Goal: Transaction & Acquisition: Download file/media

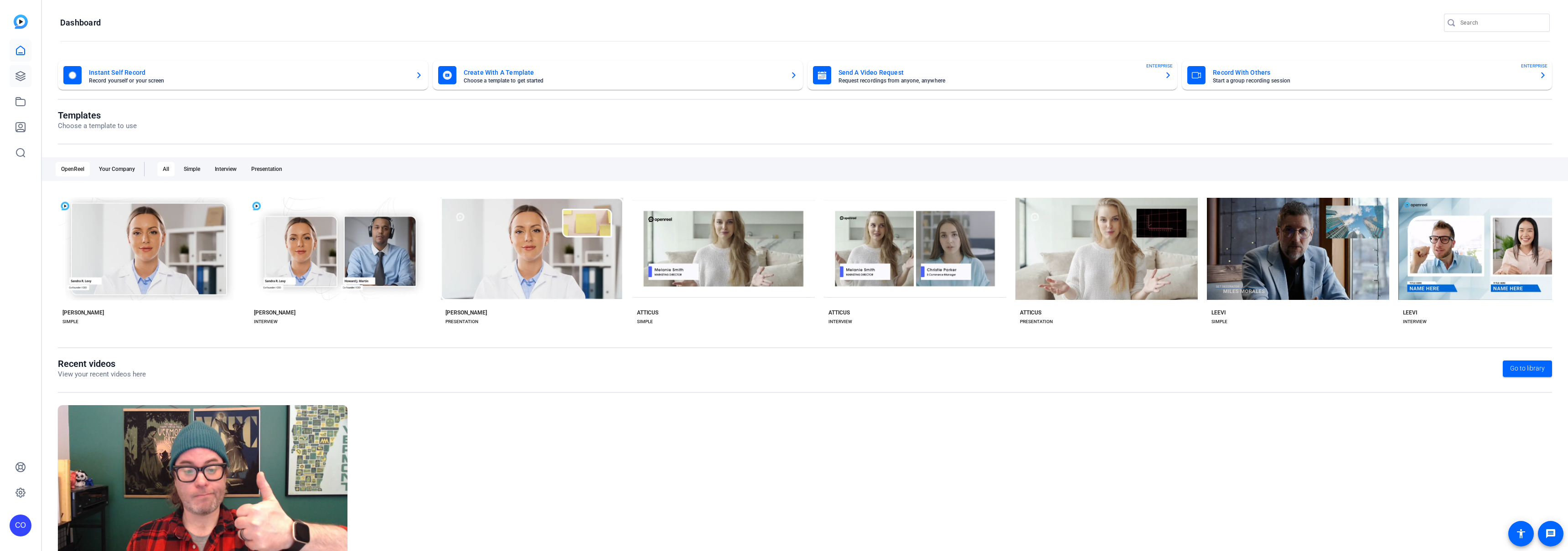
click at [23, 80] on icon at bounding box center [20, 76] width 11 height 11
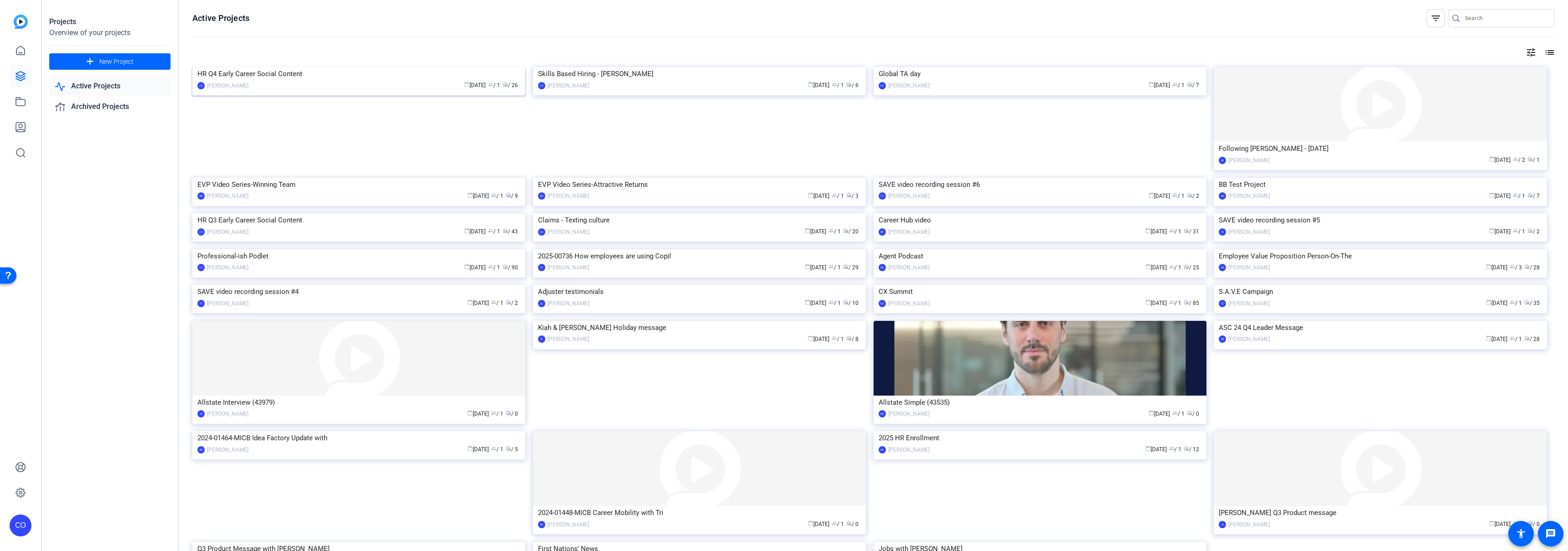
click at [327, 67] on img at bounding box center [359, 67] width 333 height 0
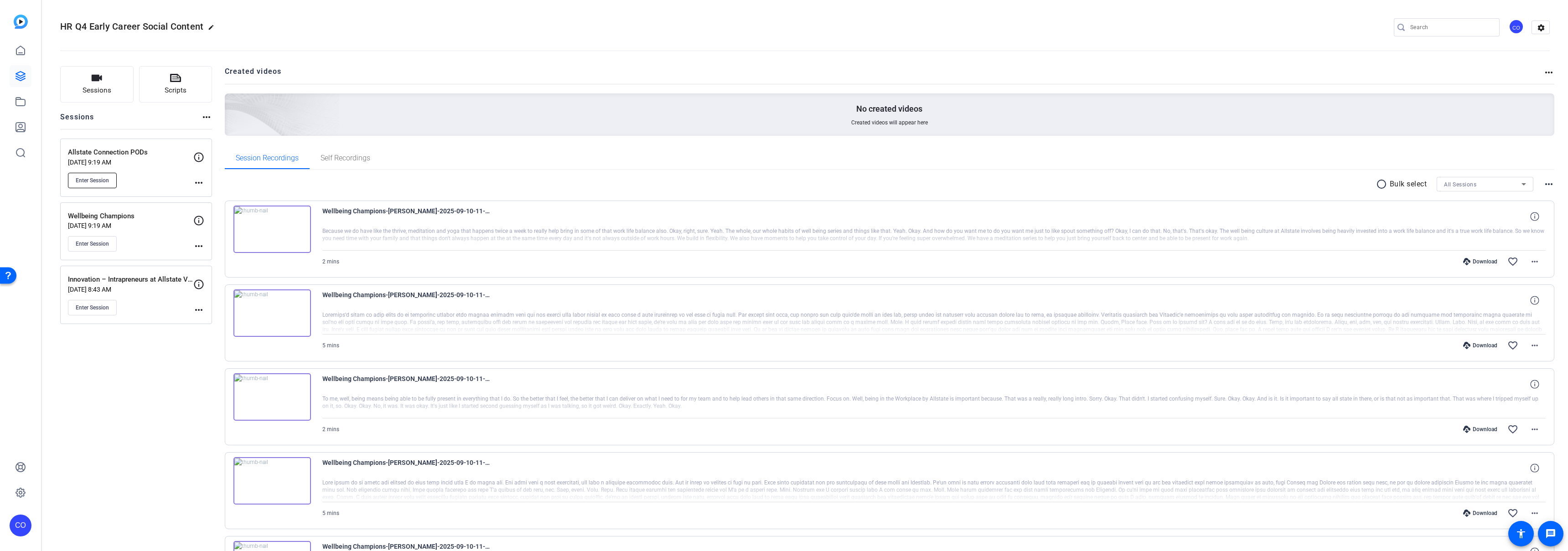
click at [102, 175] on button "Enter Session" at bounding box center [92, 180] width 49 height 16
click at [101, 183] on span "Enter Session" at bounding box center [92, 180] width 33 height 8
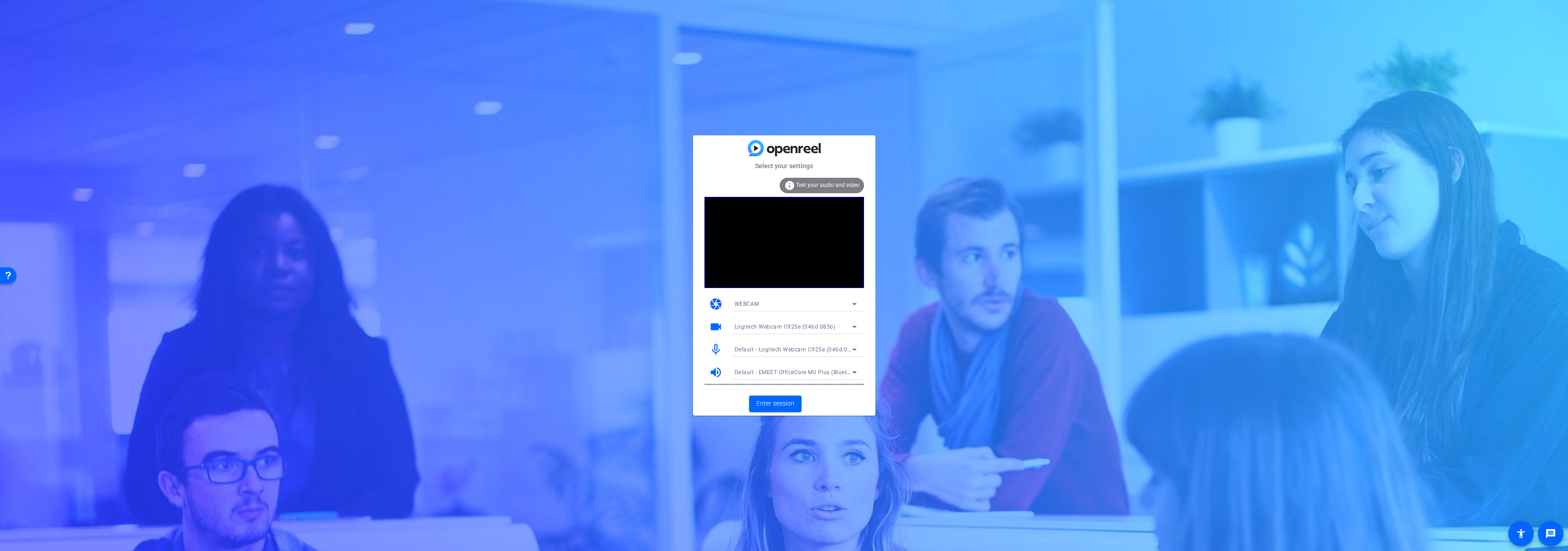
click at [808, 347] on span "Default - Logitech Webcam C925e (046d:085b)" at bounding box center [797, 349] width 126 height 8
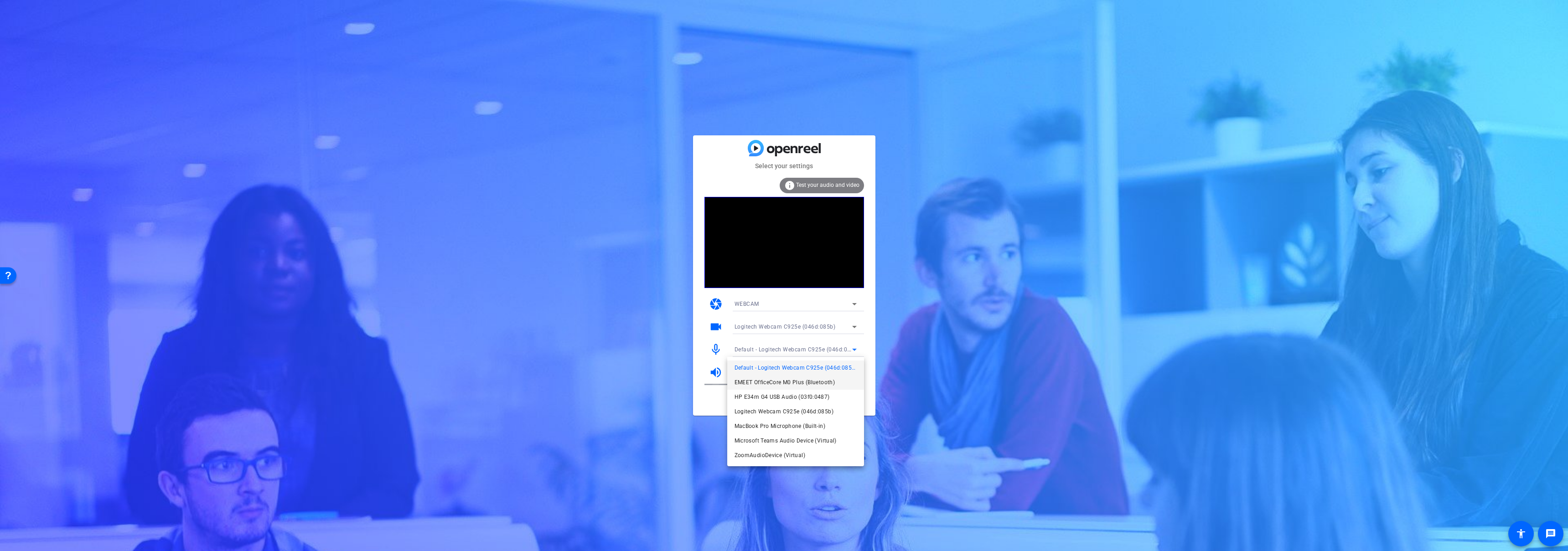
click at [797, 380] on span "EMEET OfficeCore M0 Plus (Bluetooth)" at bounding box center [785, 382] width 101 height 11
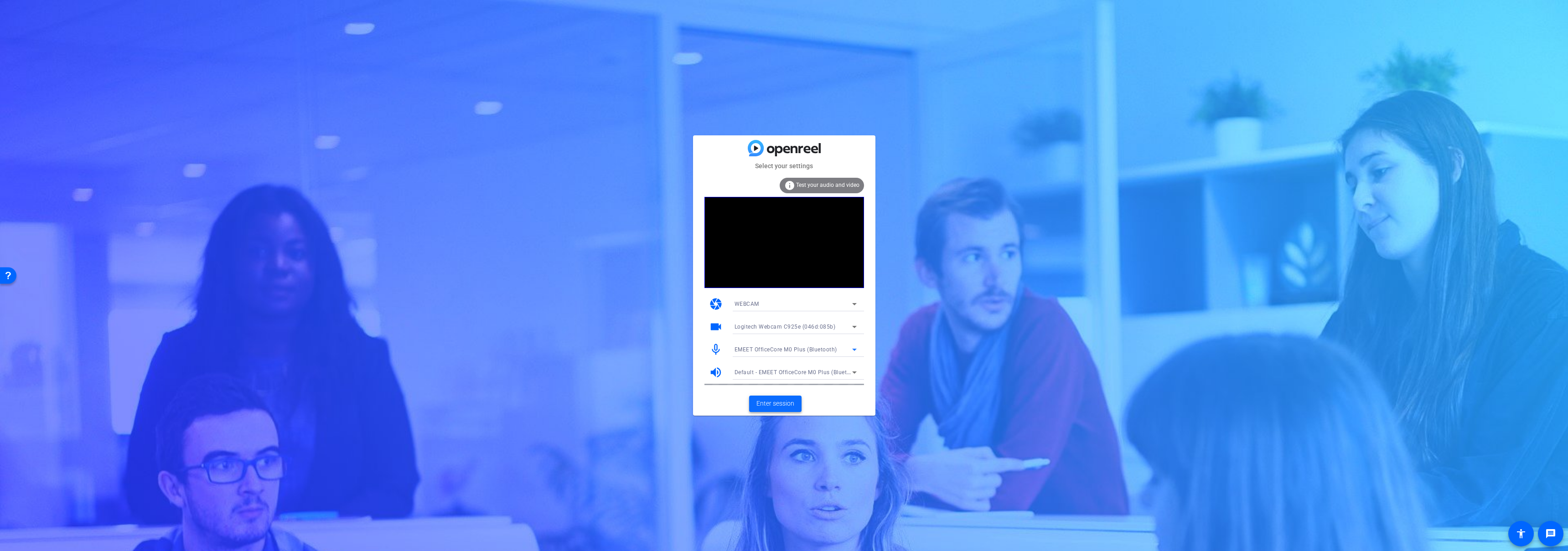
click at [780, 405] on span "Enter session" at bounding box center [775, 404] width 38 height 10
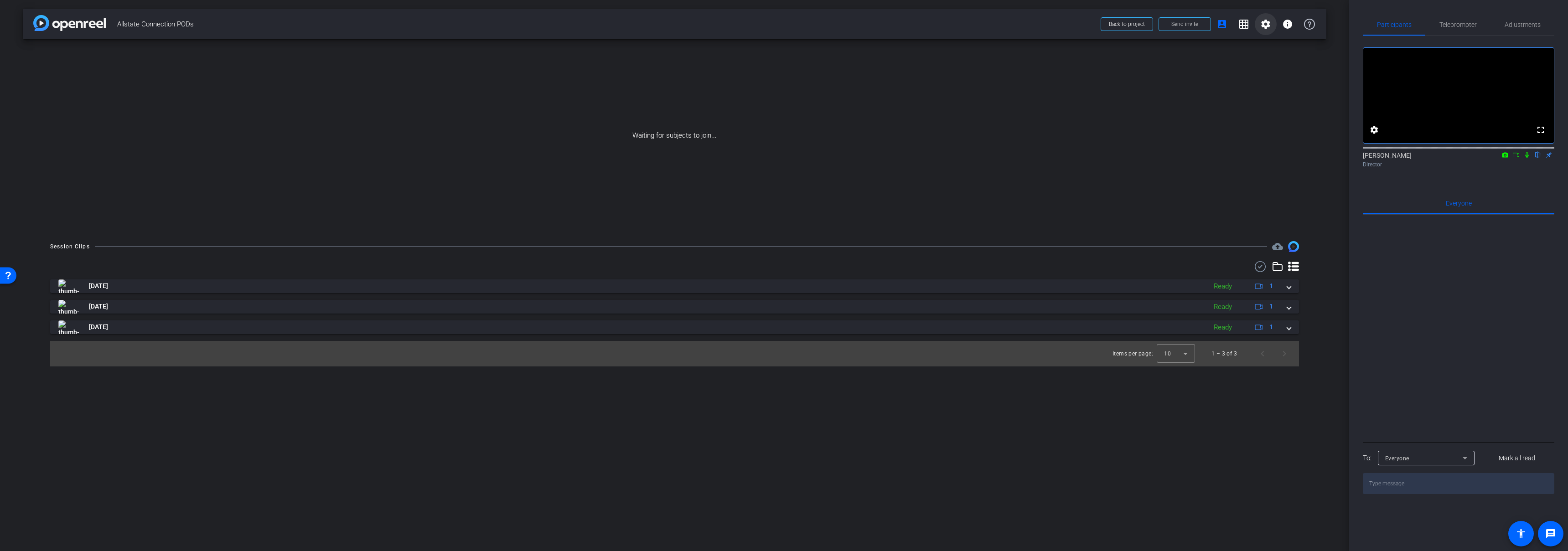
click at [1266, 25] on mat-icon "settings" at bounding box center [1266, 24] width 11 height 11
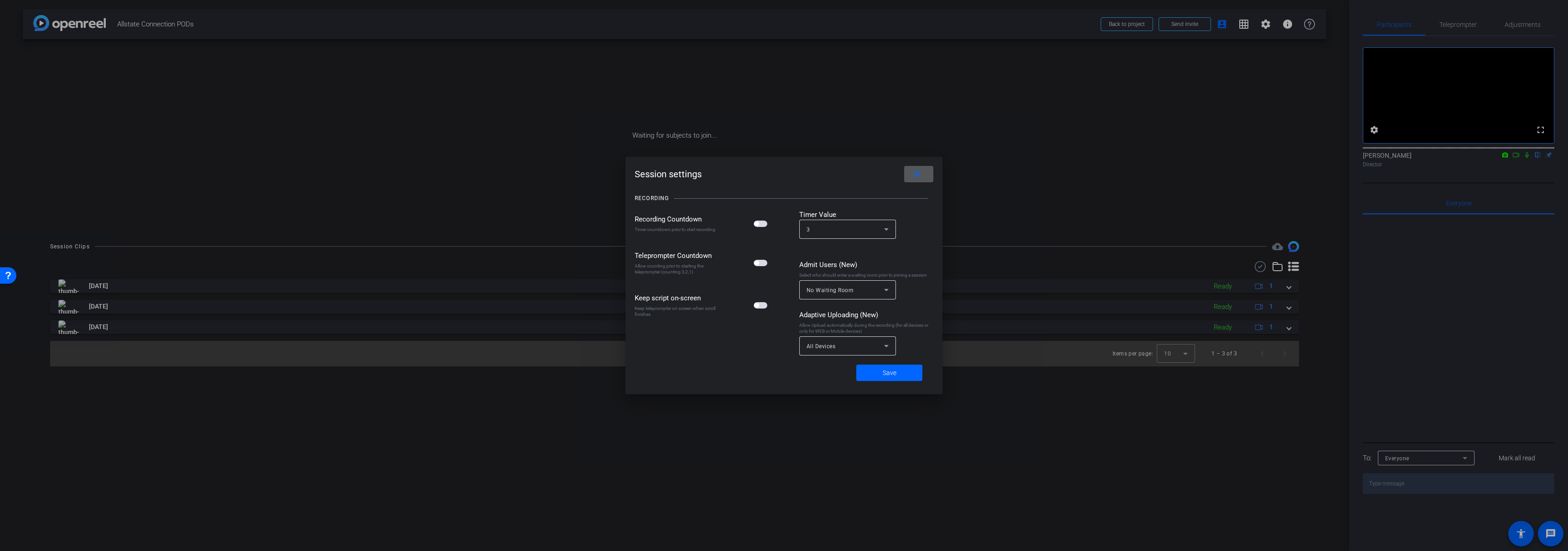
click at [918, 176] on mat-icon "close" at bounding box center [917, 174] width 12 height 12
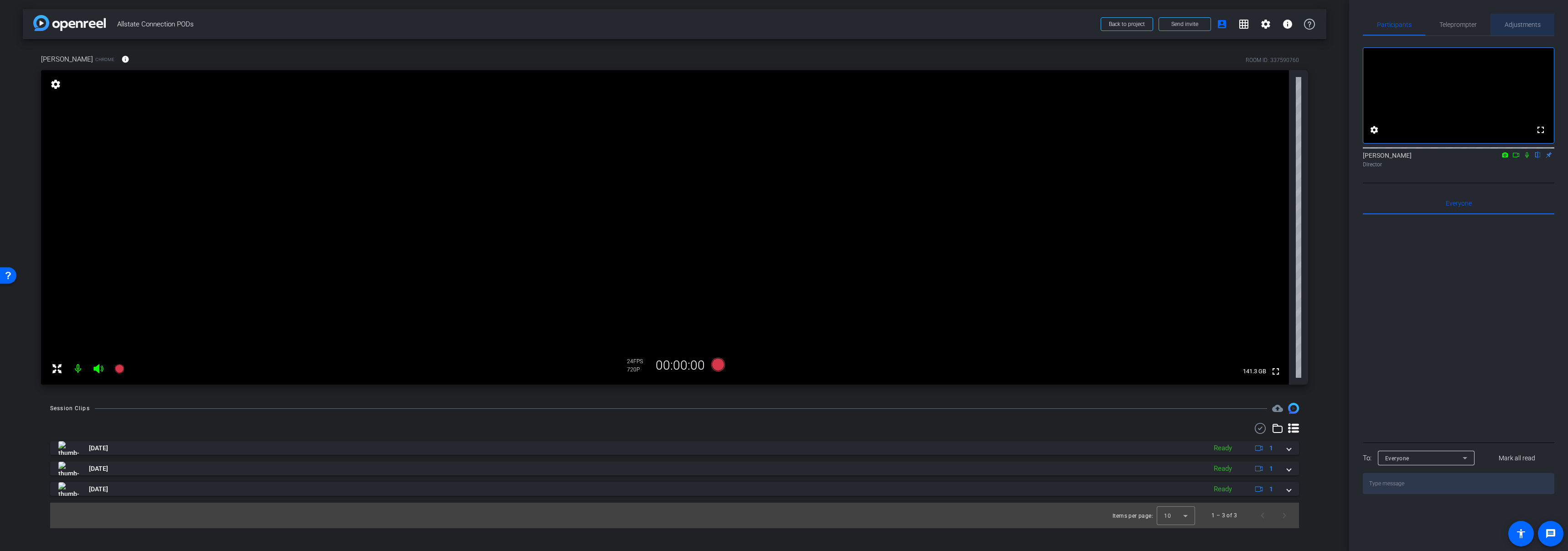
click at [1513, 24] on span "Adjustments" at bounding box center [1523, 24] width 36 height 6
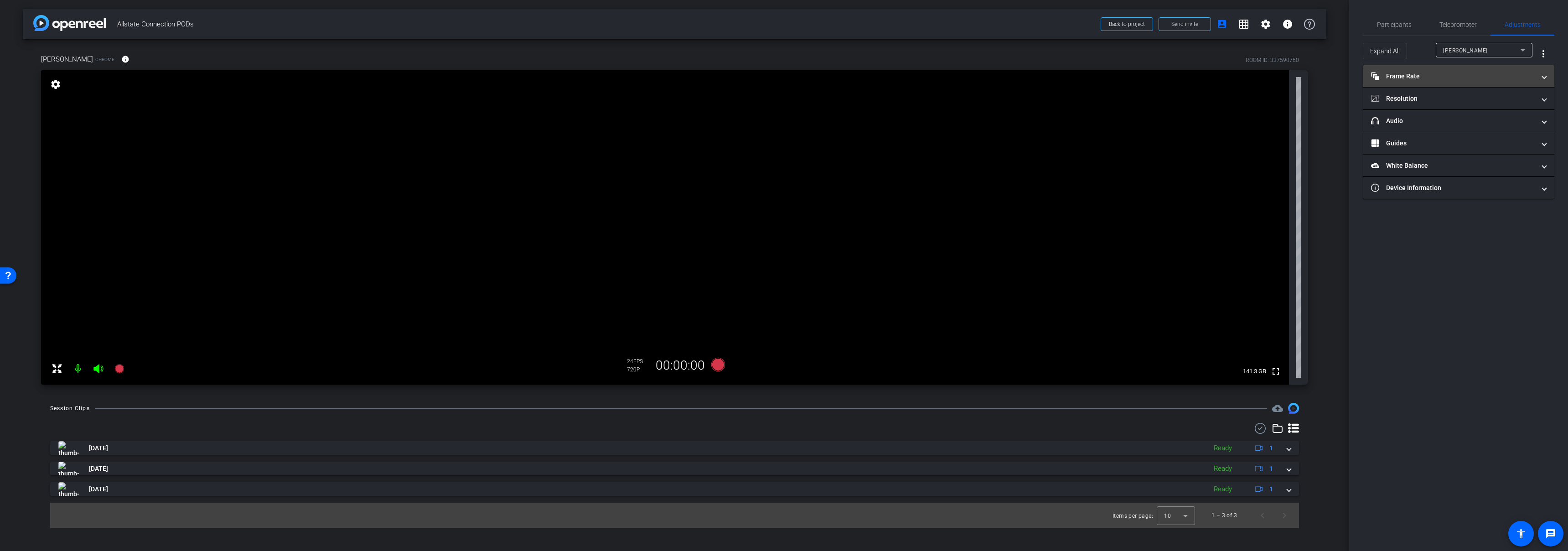
click at [1446, 73] on mat-panel-title "Frame Rate Frame Rate" at bounding box center [1453, 76] width 164 height 10
click at [1446, 73] on mat-expansion-panel-header "Frame Rate Frame Rate" at bounding box center [1459, 79] width 191 height 29
click at [1422, 101] on mat-panel-title "Resolution" at bounding box center [1453, 98] width 164 height 10
click at [1463, 133] on div "1080" at bounding box center [1467, 132] width 34 height 16
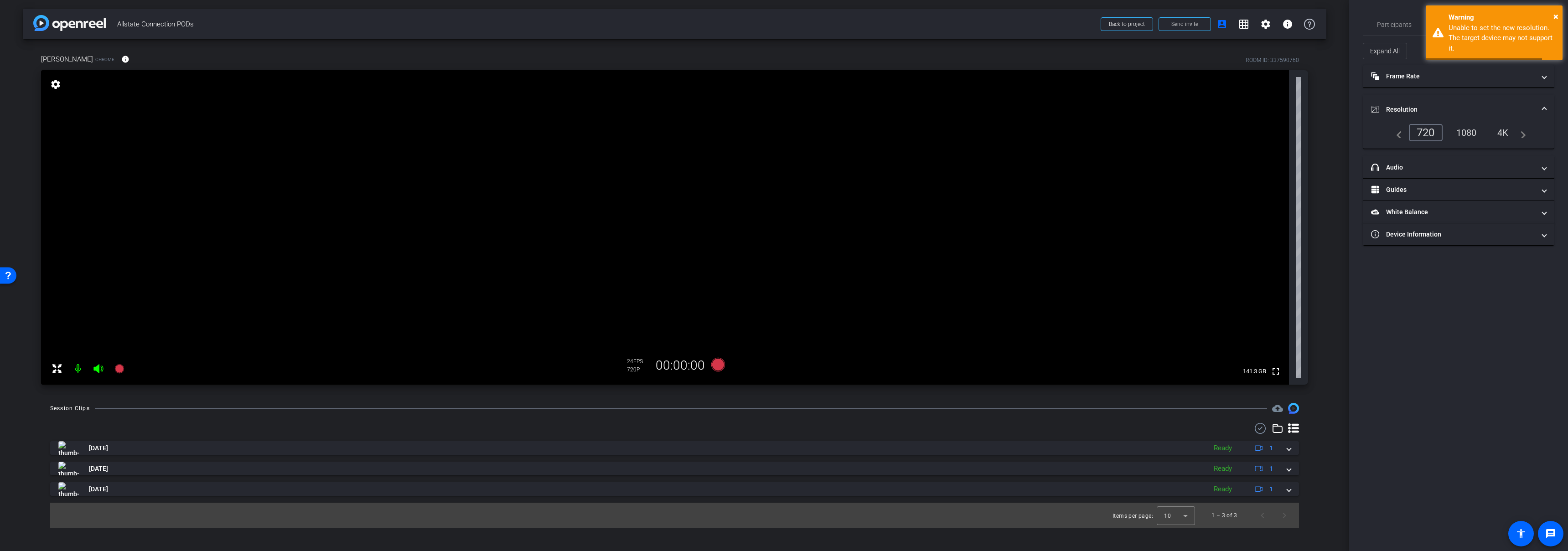
click at [1461, 111] on mat-panel-title "Resolution" at bounding box center [1453, 110] width 164 height 10
click at [1556, 17] on span "×" at bounding box center [1556, 16] width 5 height 11
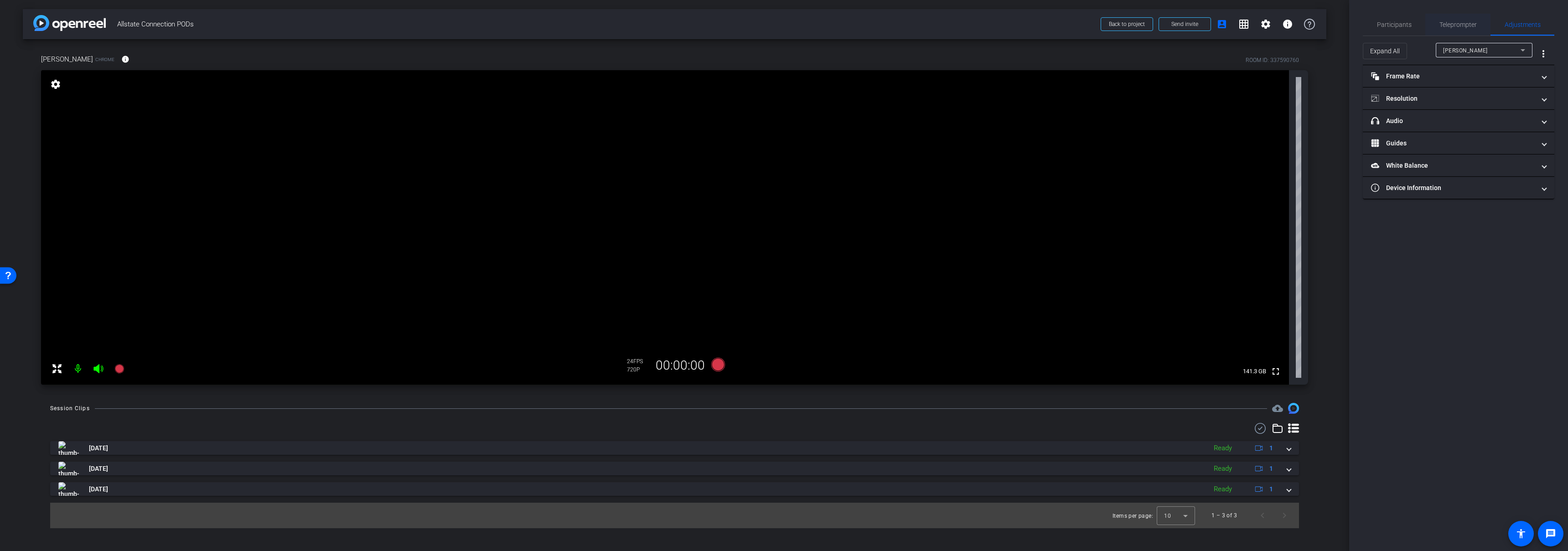
click at [1455, 28] on span "Teleprompter" at bounding box center [1458, 25] width 38 height 22
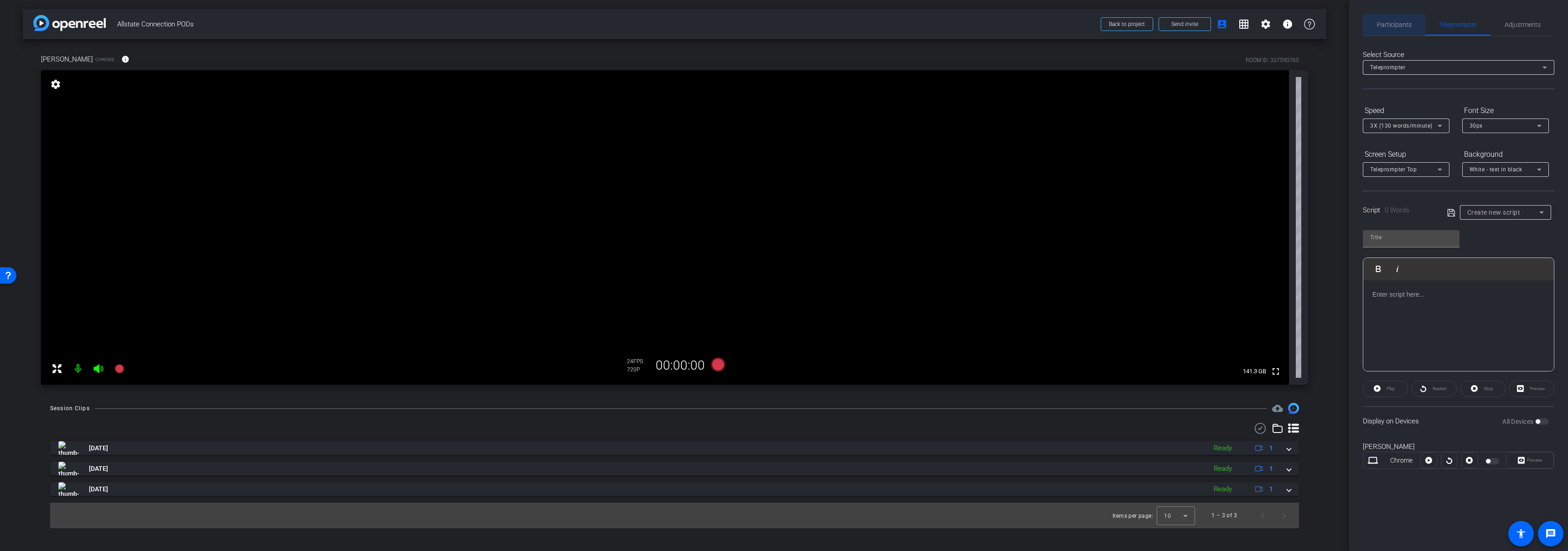
click at [1399, 28] on span "Participants" at bounding box center [1394, 24] width 35 height 6
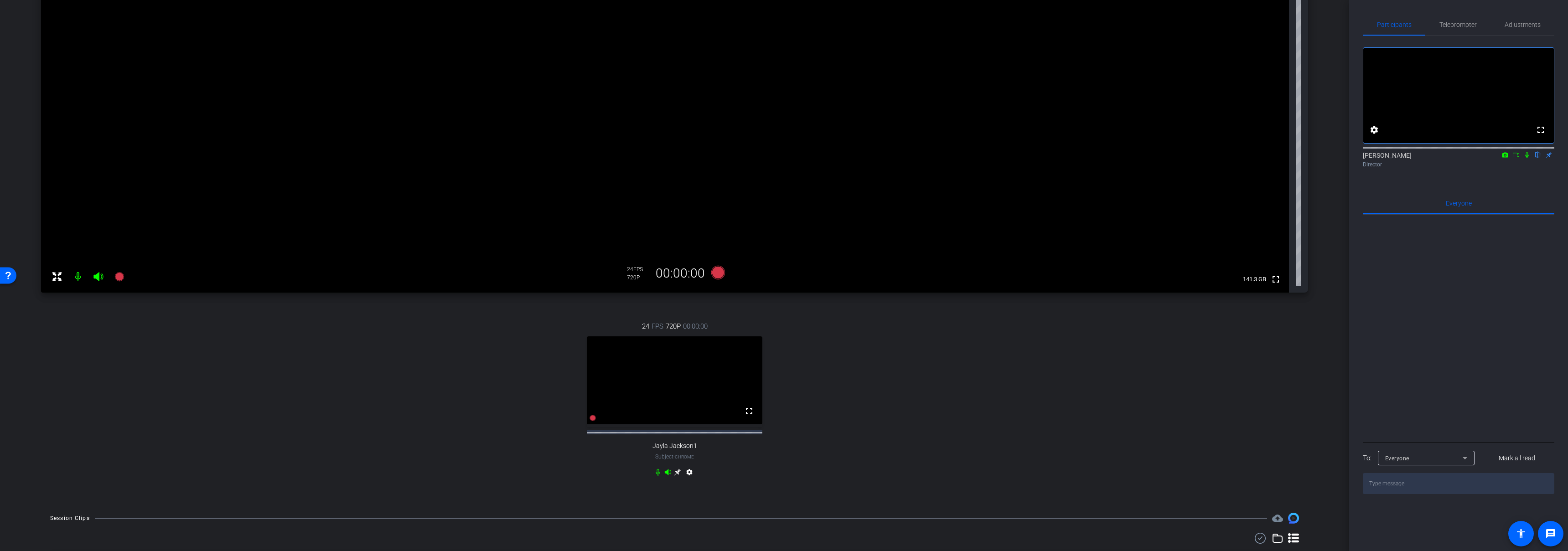
scroll to position [187, 0]
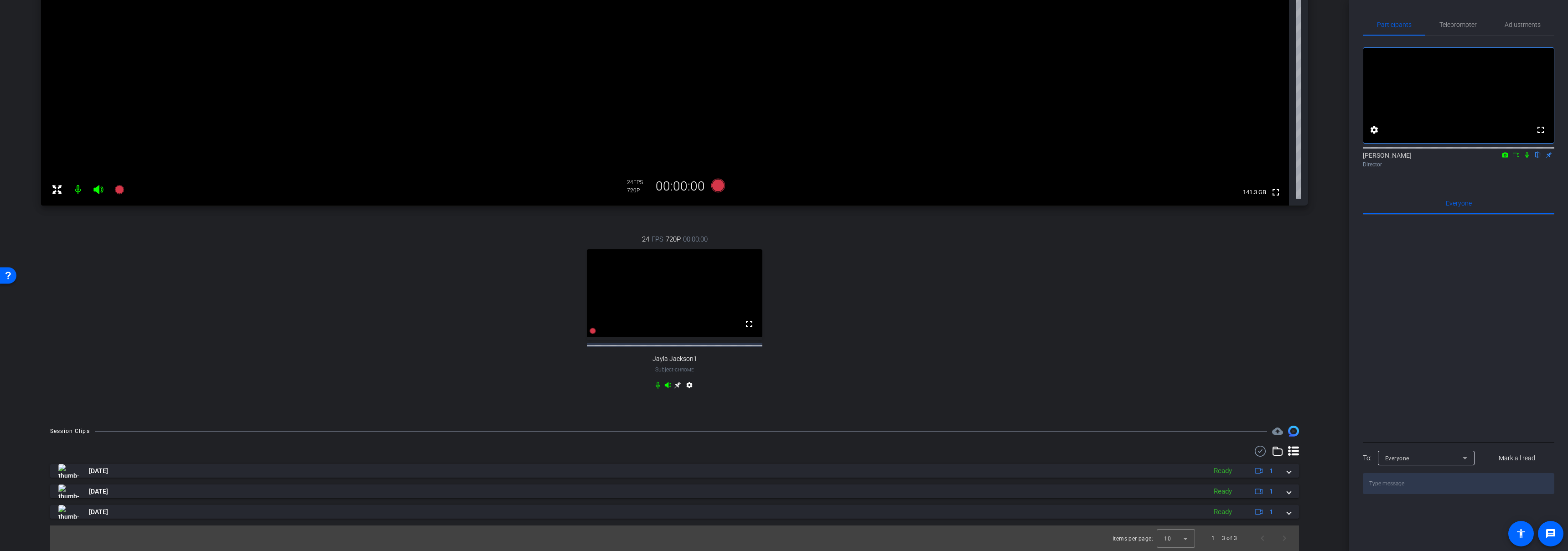
click at [657, 386] on icon at bounding box center [658, 385] width 8 height 8
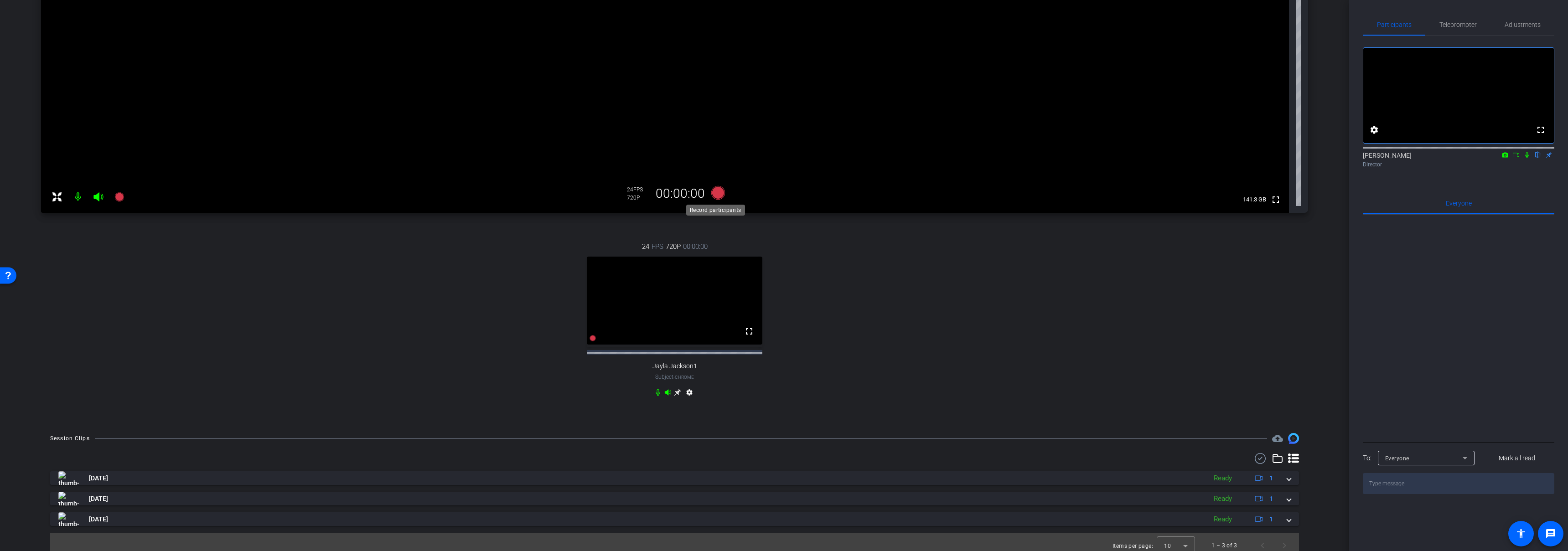
click at [716, 190] on icon at bounding box center [718, 193] width 14 height 14
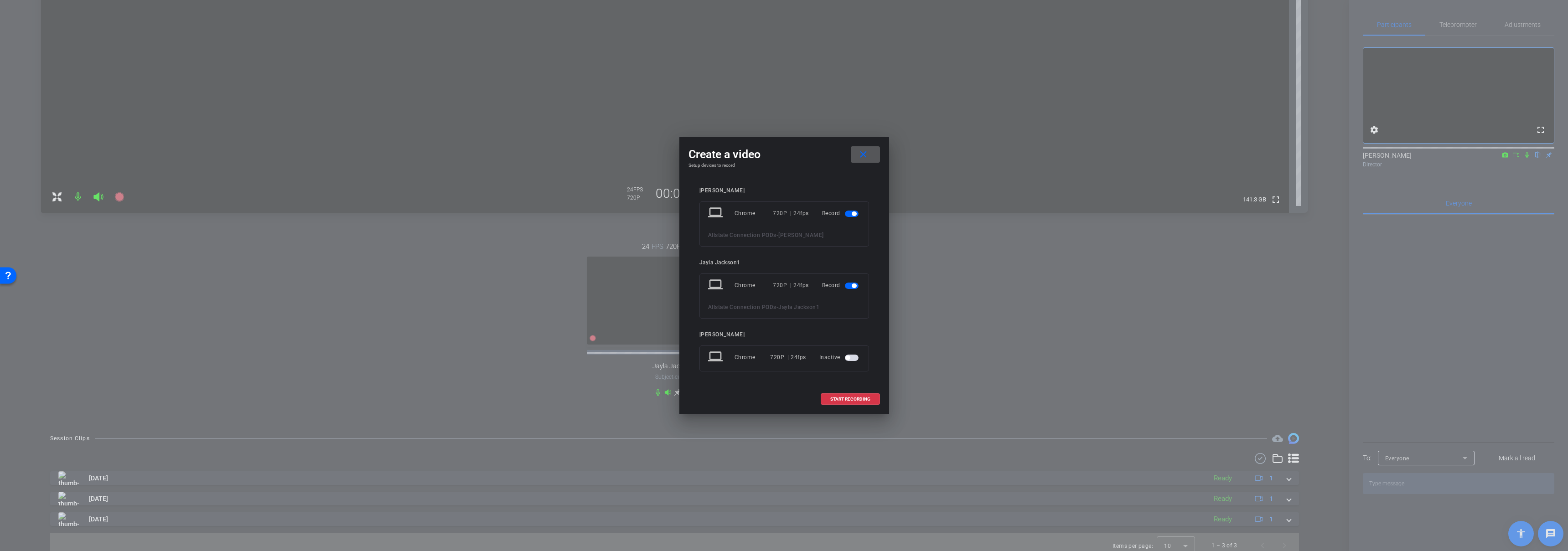
click at [850, 285] on span "button" at bounding box center [852, 285] width 14 height 6
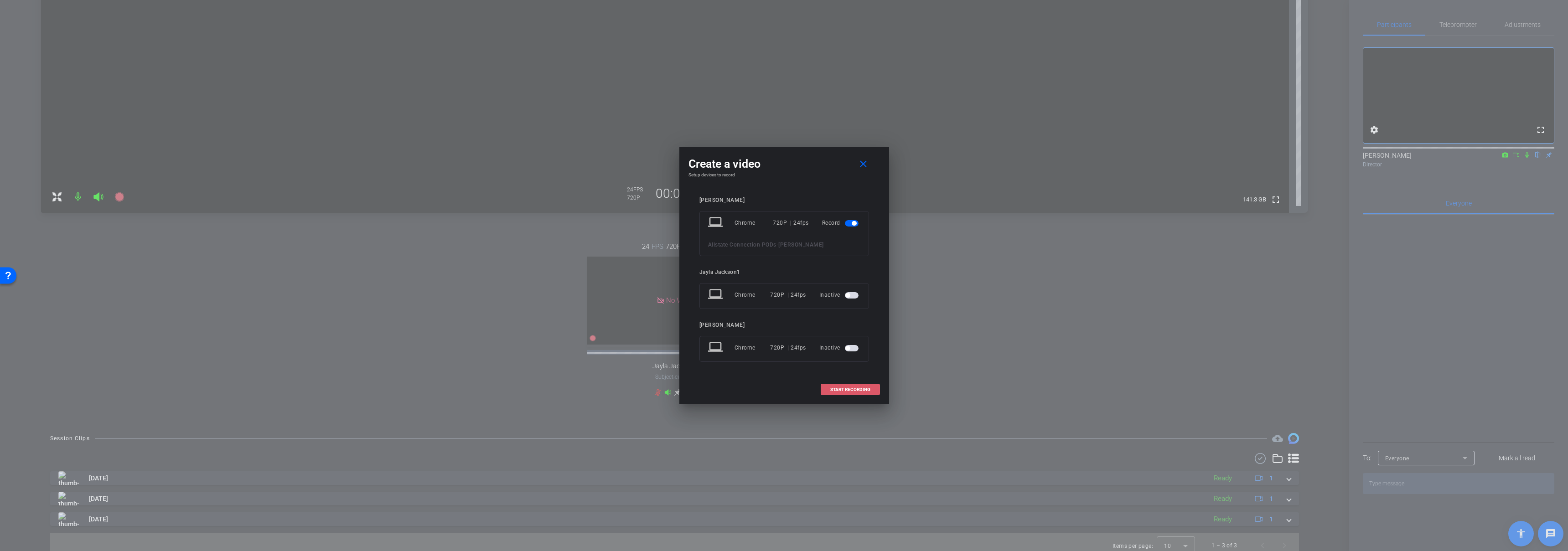
click at [849, 388] on span "START RECORDING" at bounding box center [850, 389] width 40 height 5
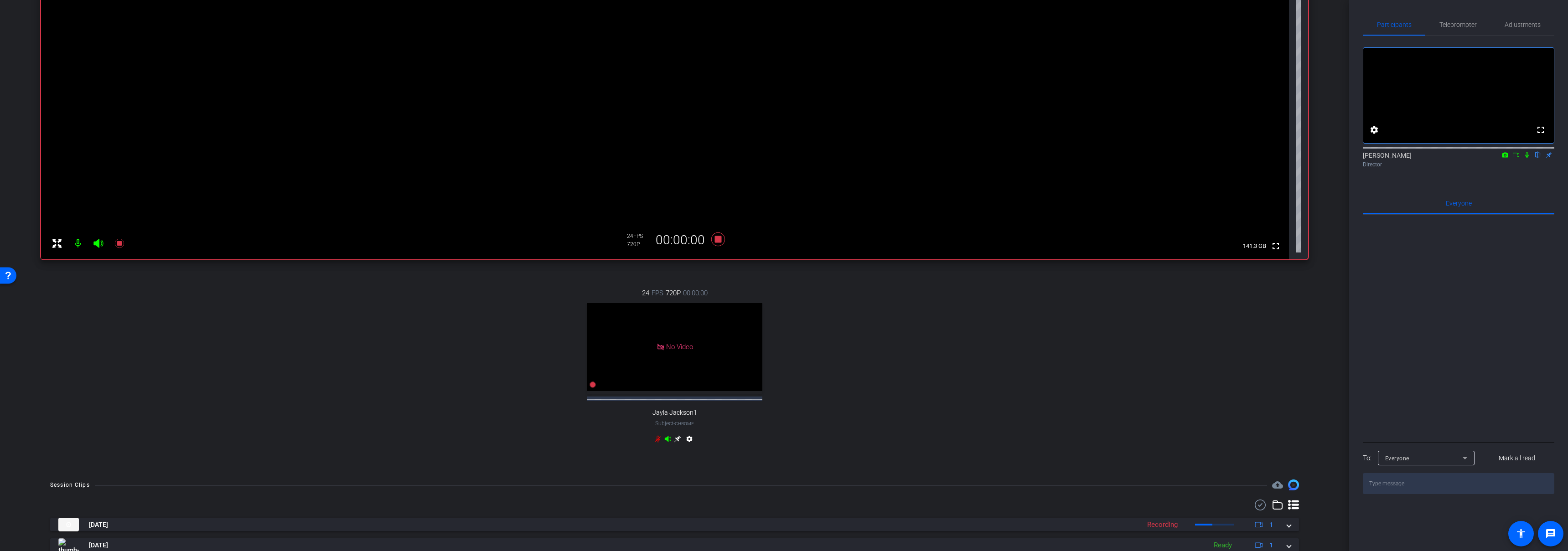
scroll to position [123, 0]
click at [718, 243] on icon at bounding box center [718, 242] width 14 height 14
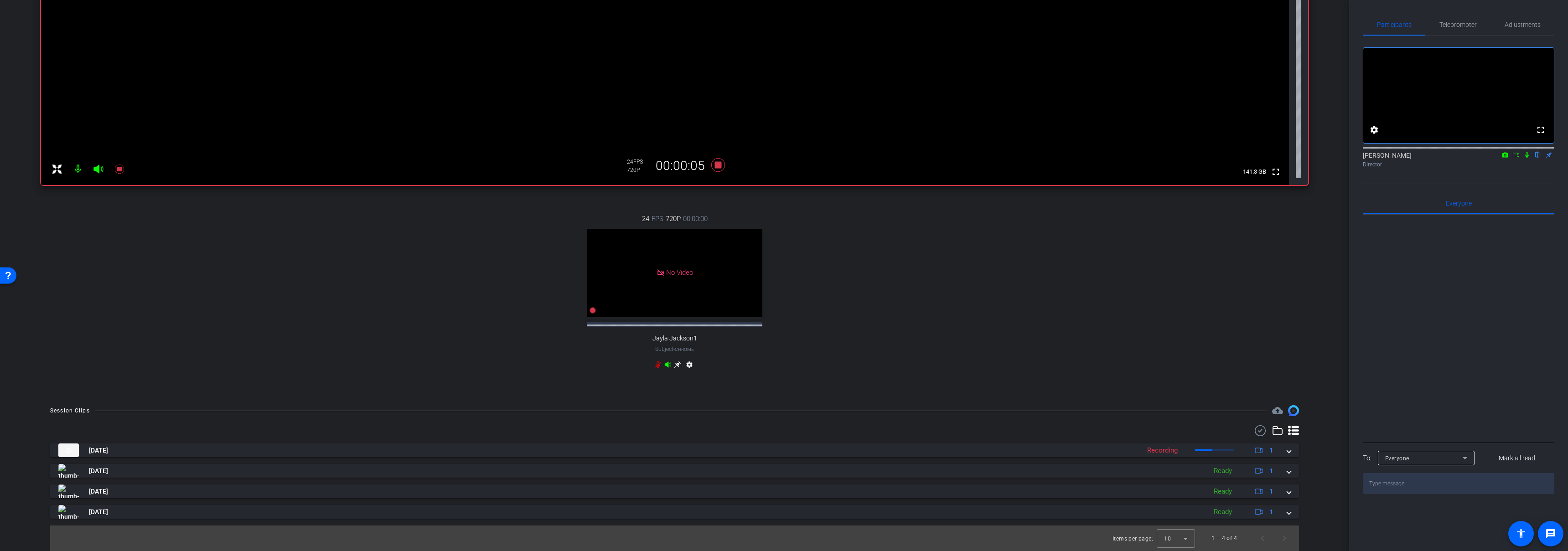
scroll to position [208, 0]
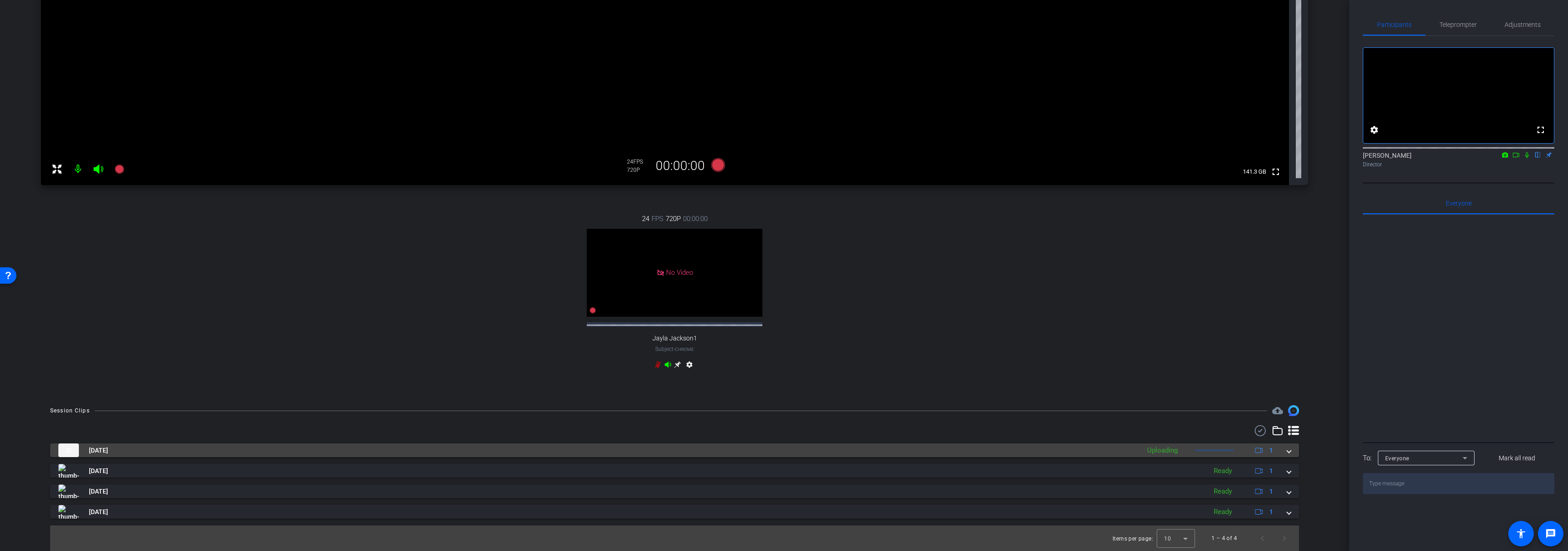
click at [721, 451] on mat-panel-title "Sep 11, 2025" at bounding box center [596, 450] width 1077 height 14
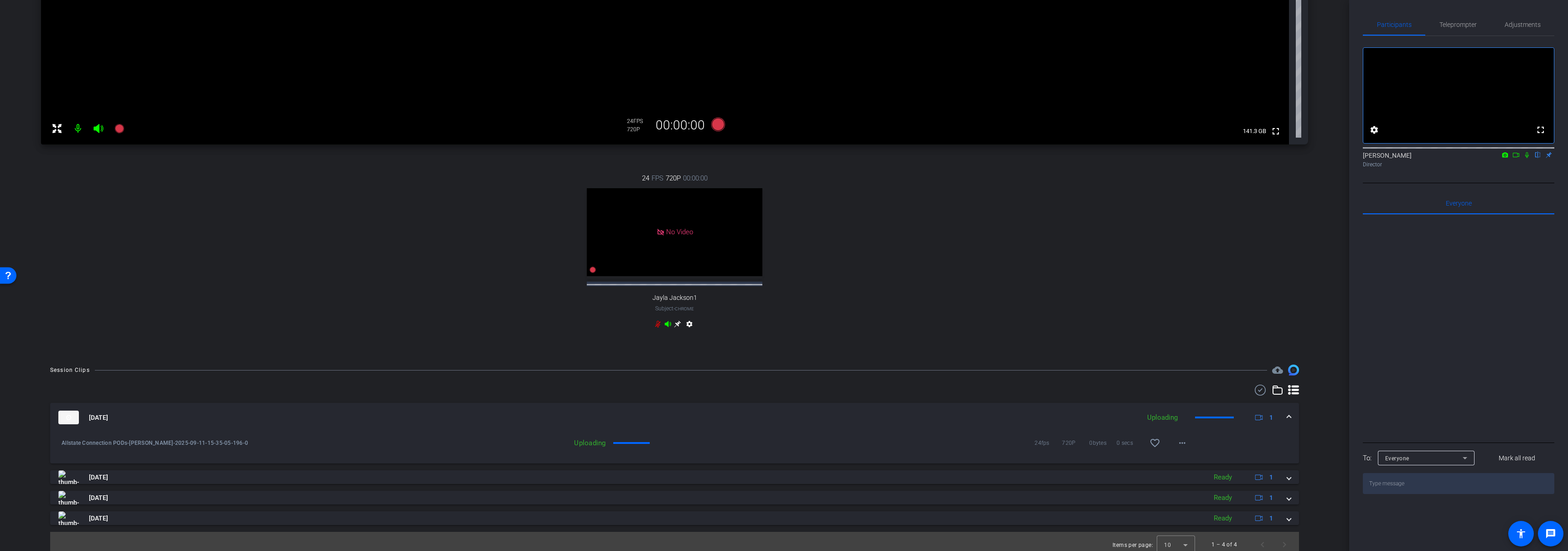
scroll to position [255, 0]
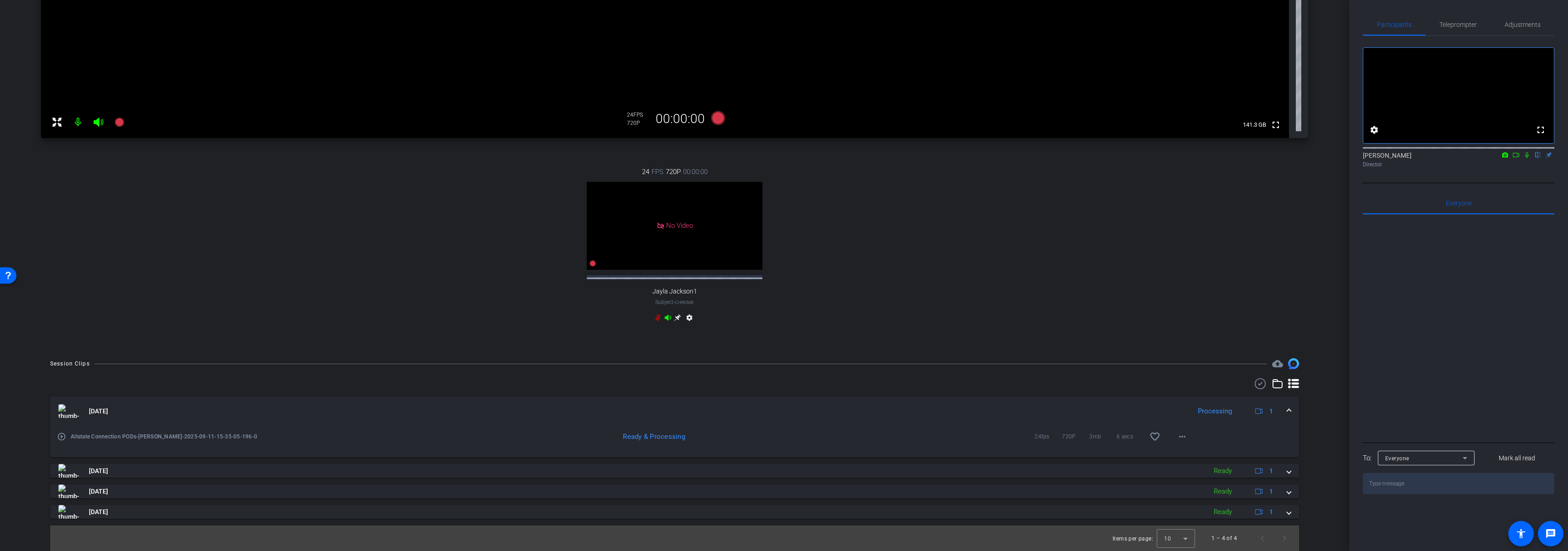
click at [59, 435] on mat-icon "play_circle_outline" at bounding box center [61, 436] width 9 height 9
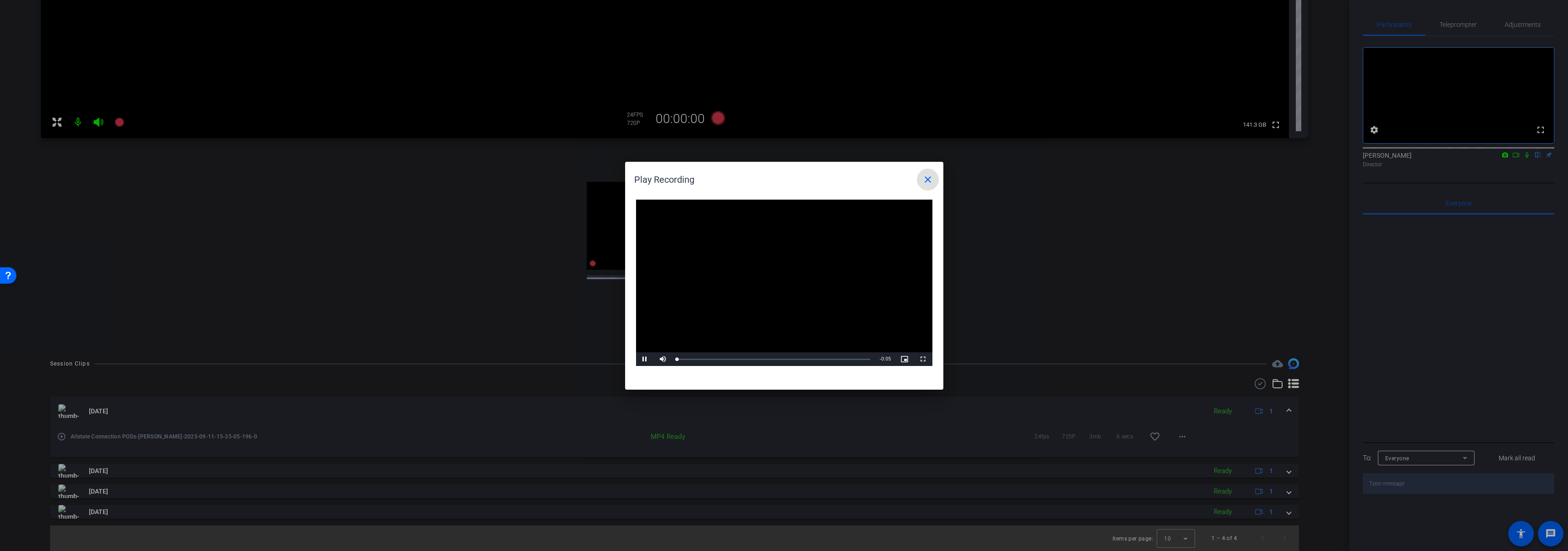
click at [779, 272] on video "Video Player" at bounding box center [784, 283] width 297 height 167
click at [648, 359] on span "Video Player" at bounding box center [645, 359] width 18 height 0
click at [927, 178] on mat-icon "close" at bounding box center [928, 180] width 11 height 11
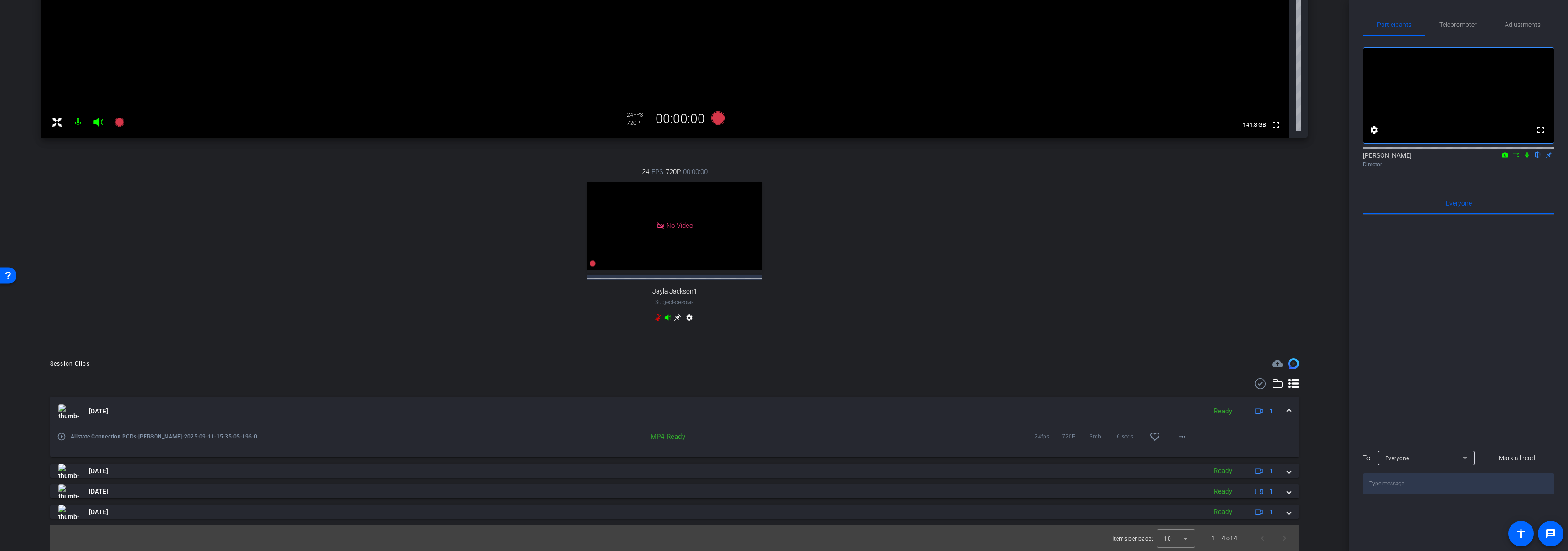
click at [1287, 413] on span at bounding box center [1289, 411] width 3 height 10
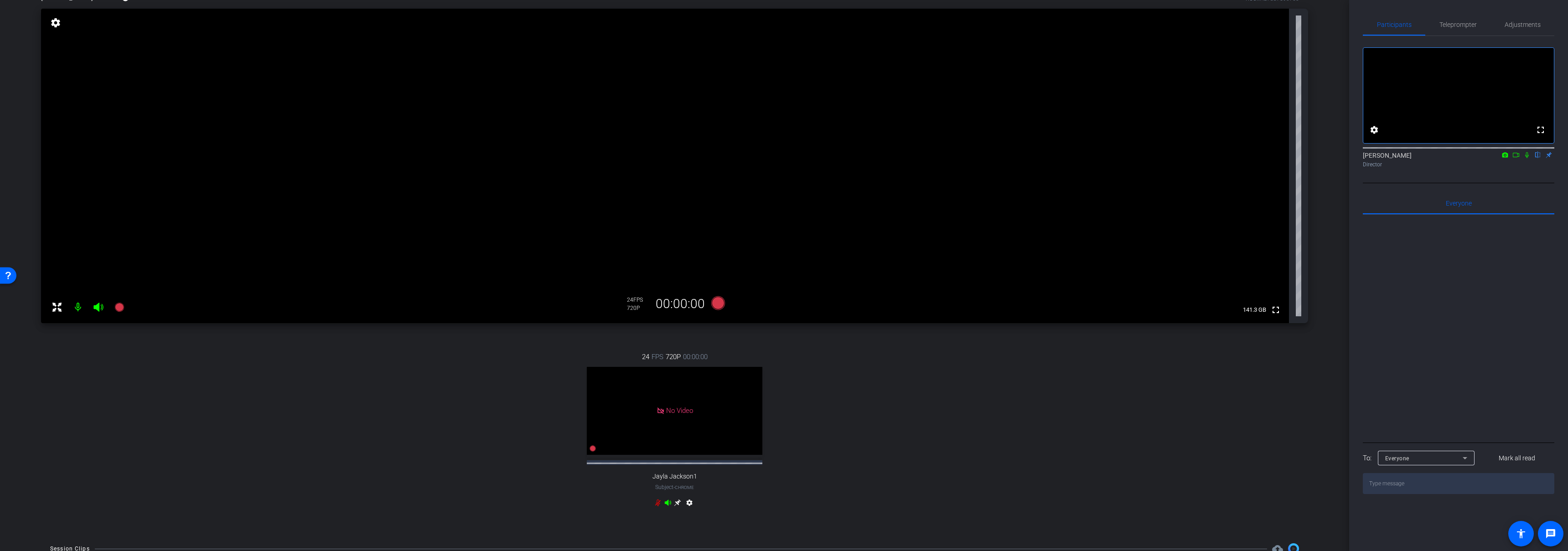
scroll to position [0, 0]
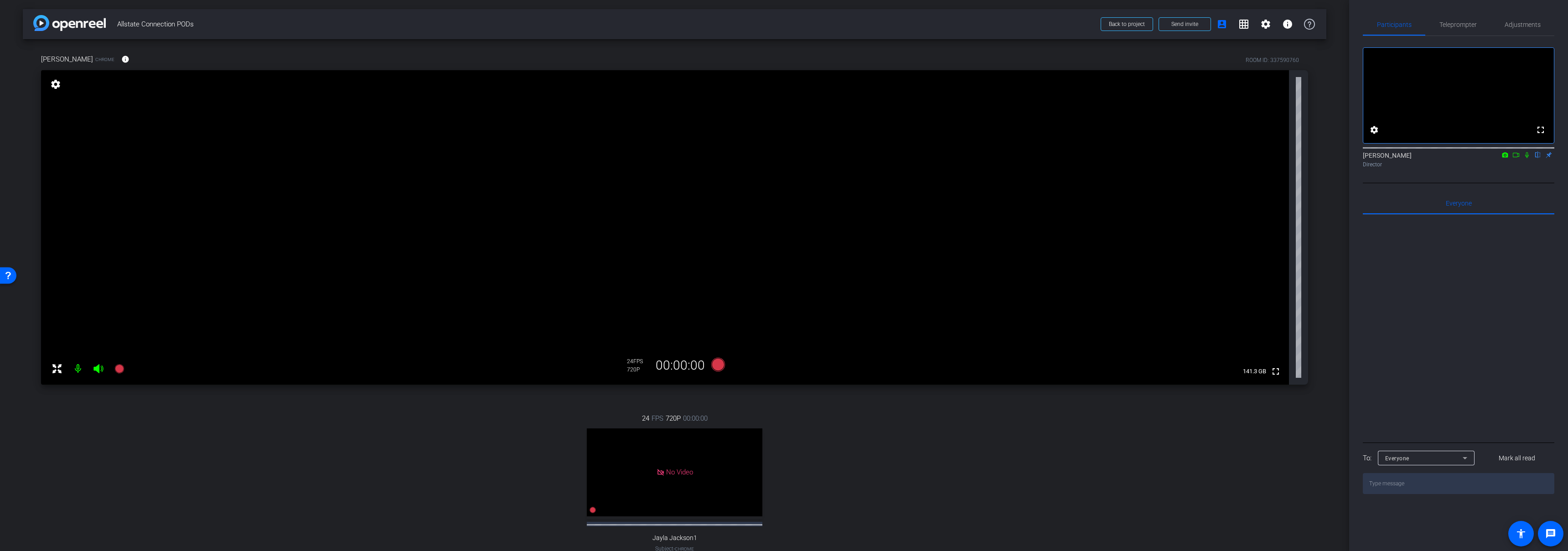
click at [658, 401] on div "24 FPS 720P 00:00:00 No Video Jayla Jackson1 Subject - Chrome settings" at bounding box center [674, 492] width 1267 height 188
click at [713, 363] on icon at bounding box center [718, 365] width 14 height 14
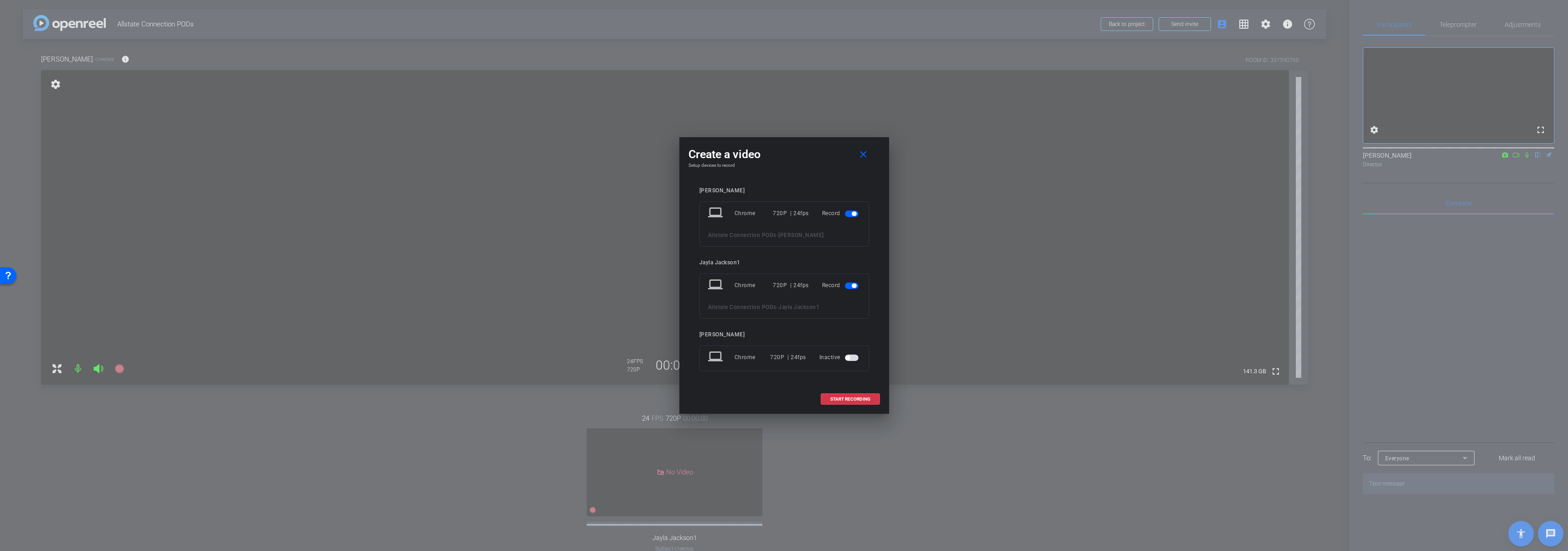
click at [849, 289] on mat-slide-toggle at bounding box center [853, 285] width 16 height 11
click at [855, 285] on span "button" at bounding box center [854, 285] width 5 height 5
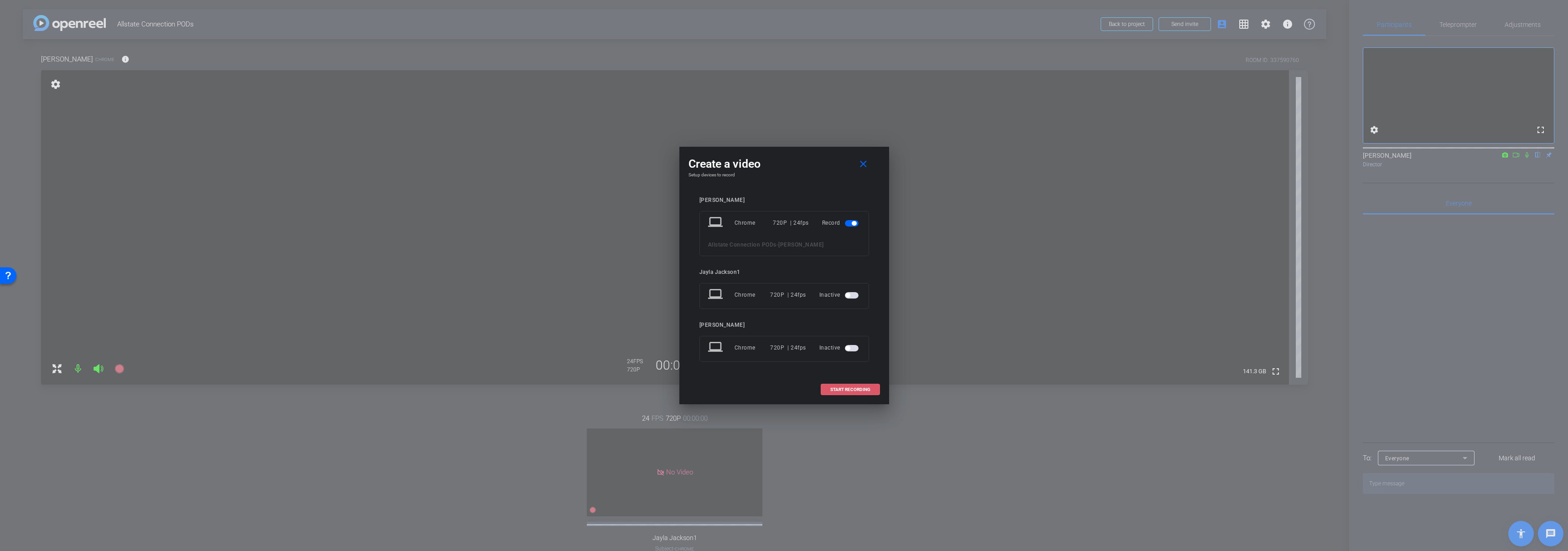
click at [842, 393] on span at bounding box center [850, 390] width 58 height 22
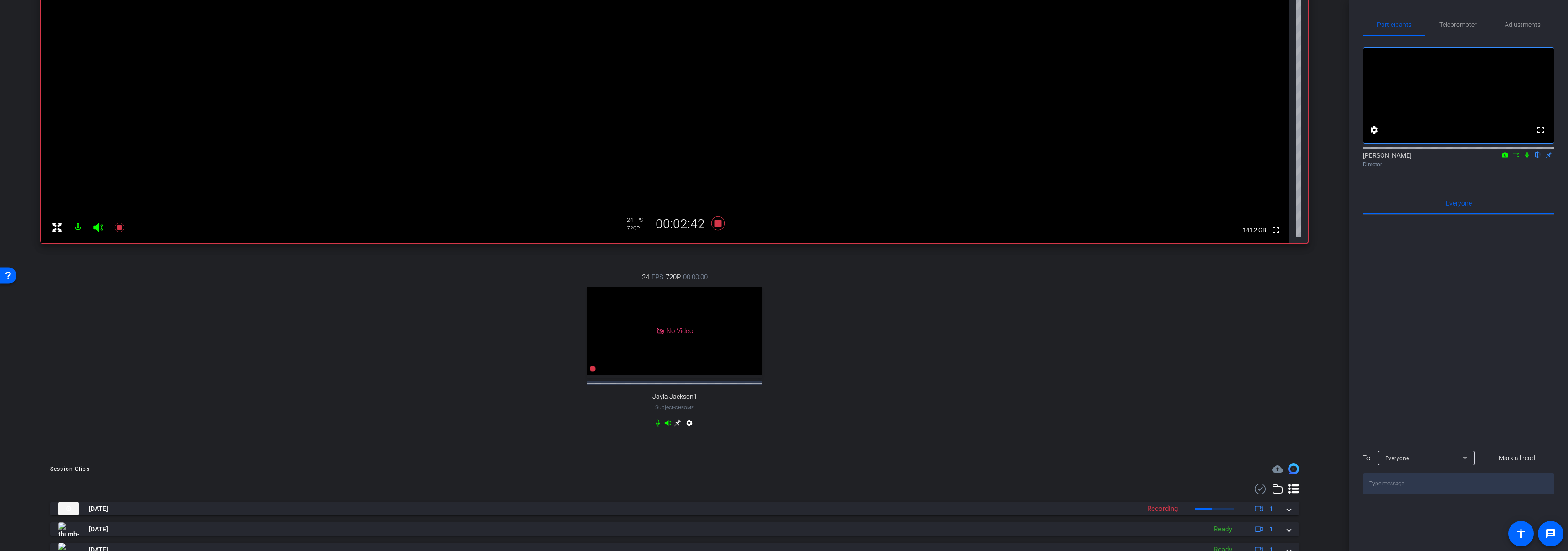
scroll to position [158, 0]
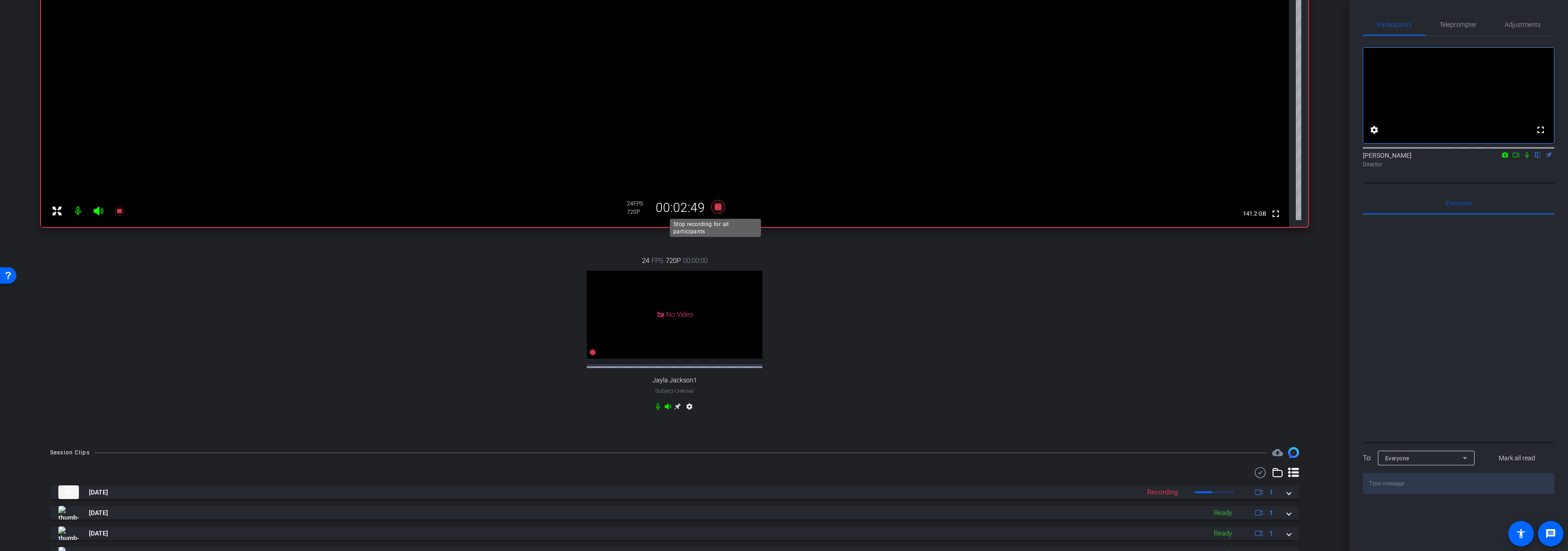
click at [717, 206] on icon at bounding box center [718, 207] width 14 height 14
click at [860, 401] on div "24 FPS 720P 00:00:00 No Video Jayla Jackson1 Subject - Chrome settings" at bounding box center [674, 335] width 1267 height 188
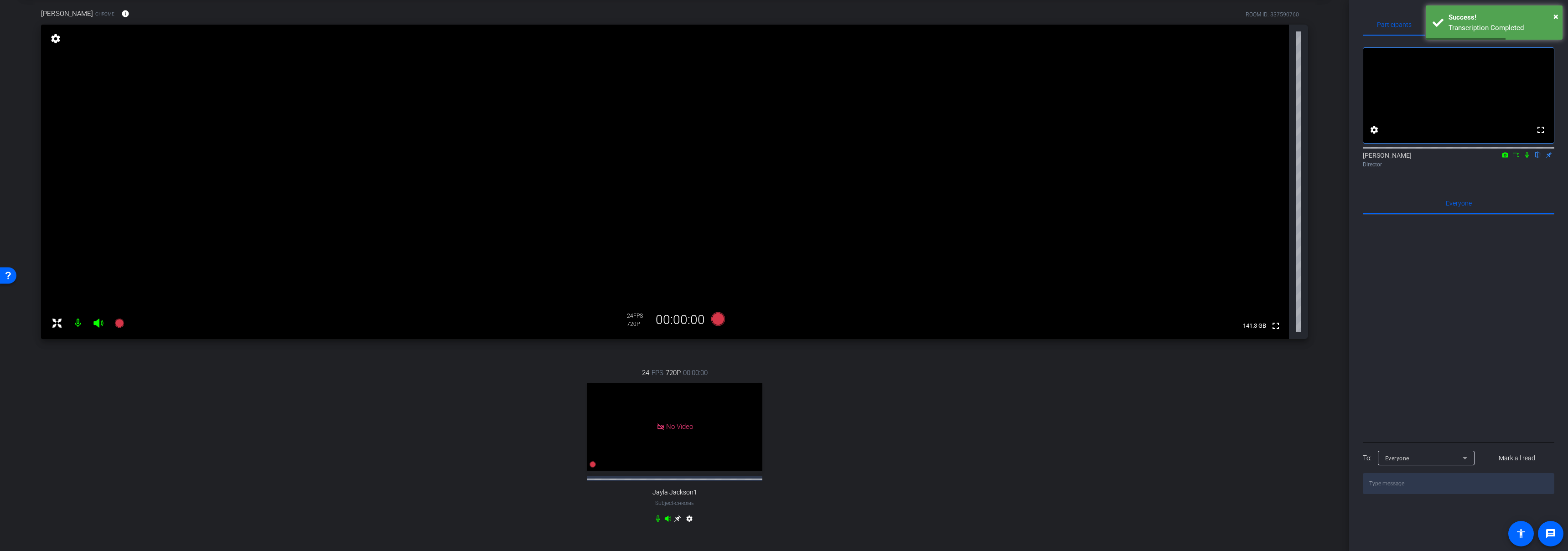
scroll to position [228, 0]
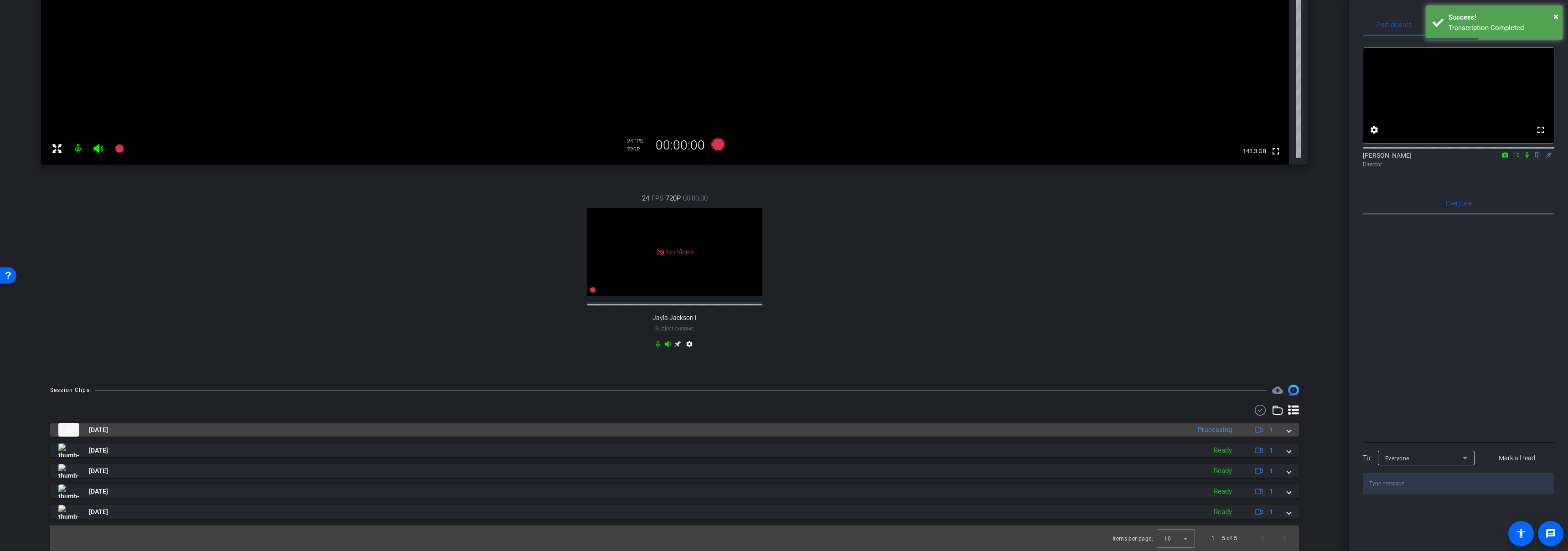
click at [823, 429] on mat-panel-title "Sep 11, 2025" at bounding box center [622, 429] width 1128 height 14
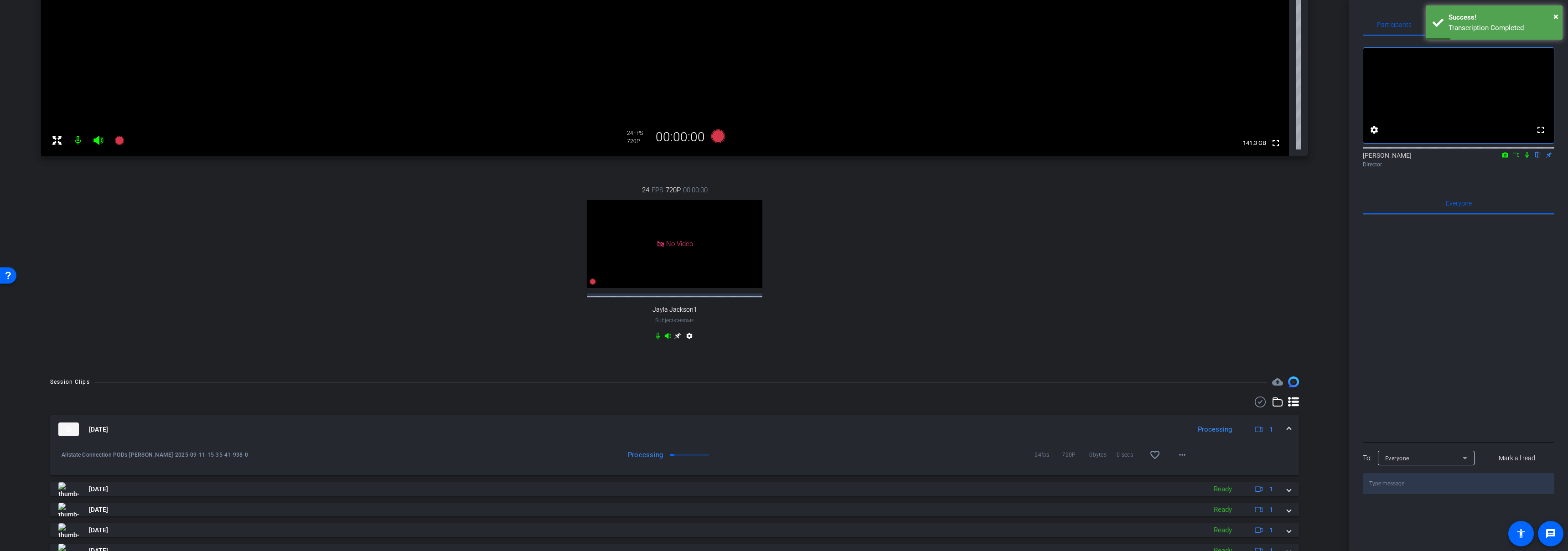
click at [823, 429] on mat-expansion-panel-header "Sep 11, 2025 Processing 1" at bounding box center [674, 429] width 1249 height 29
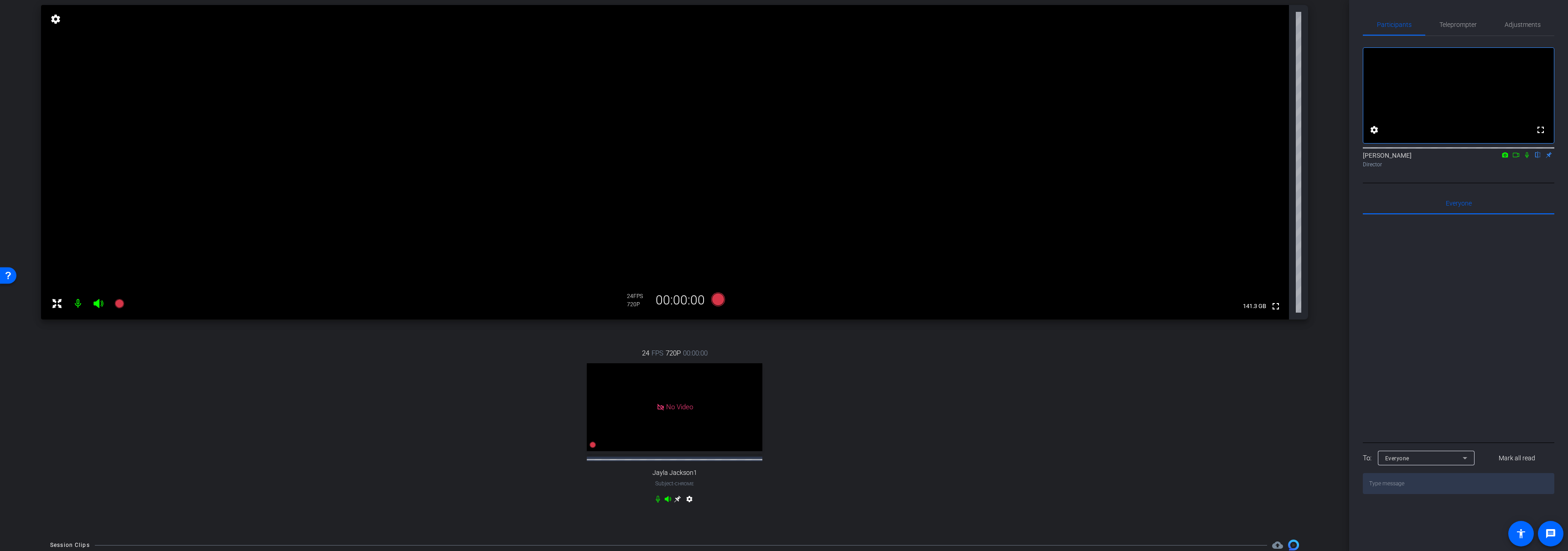
scroll to position [87, 0]
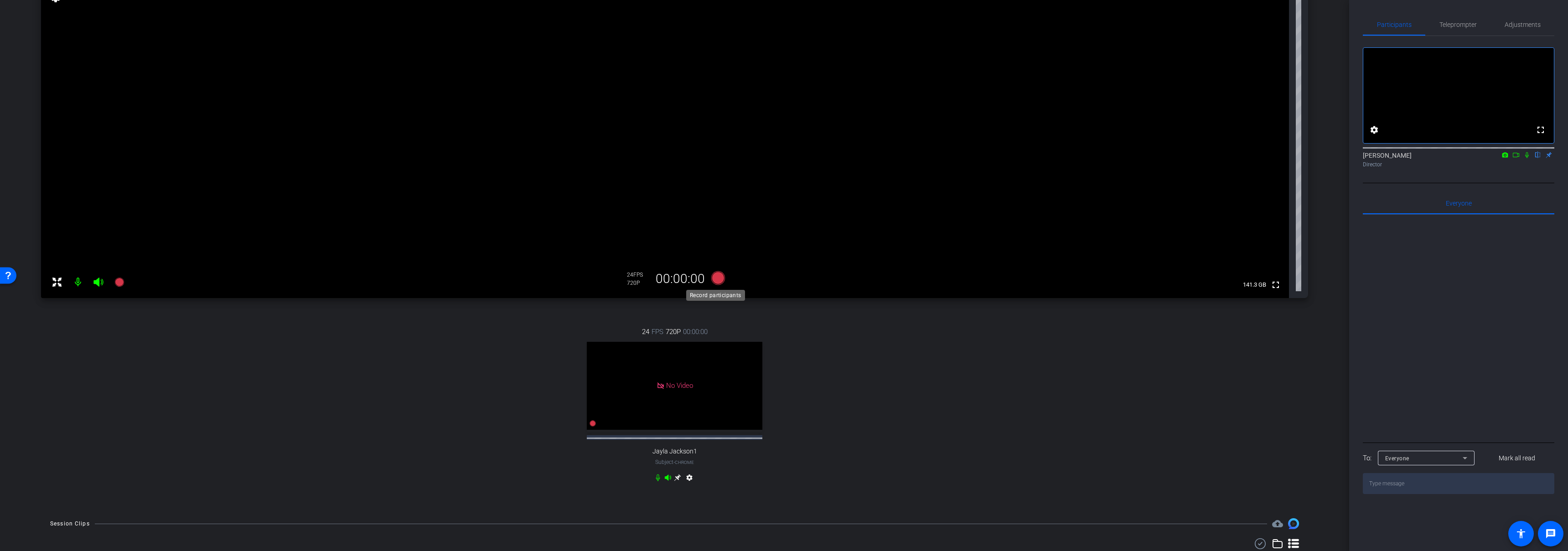
click at [717, 279] on icon at bounding box center [718, 278] width 14 height 14
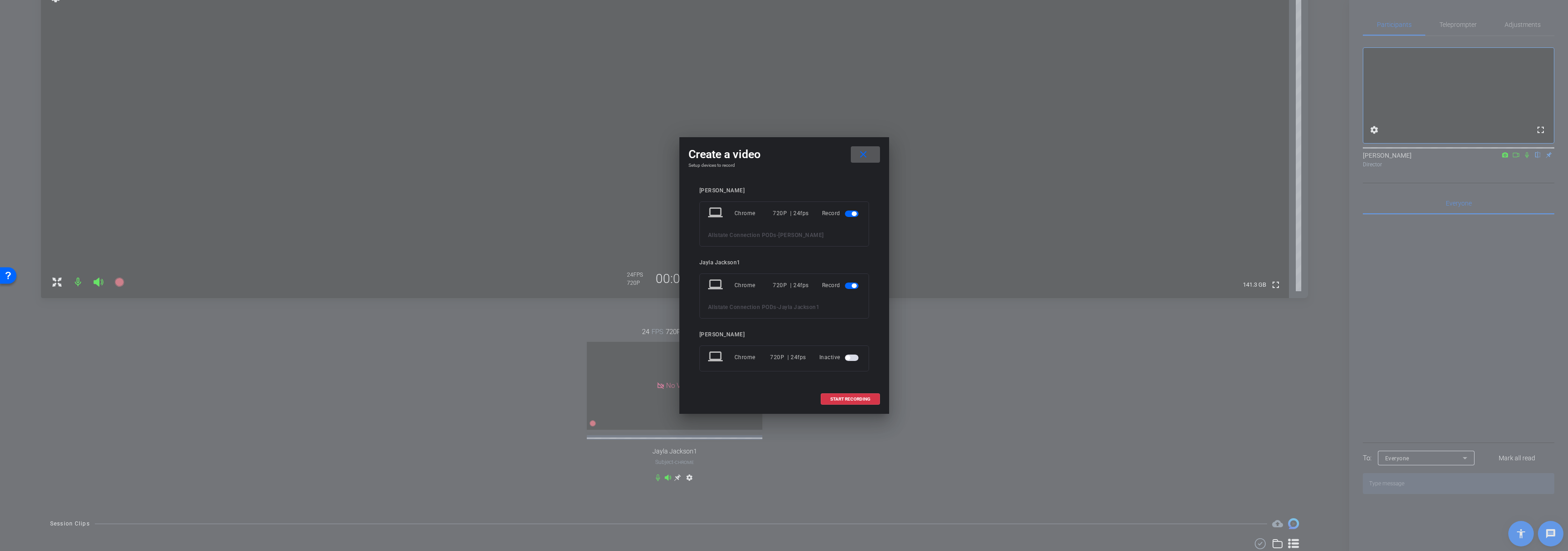
click at [853, 285] on span "button" at bounding box center [854, 285] width 5 height 5
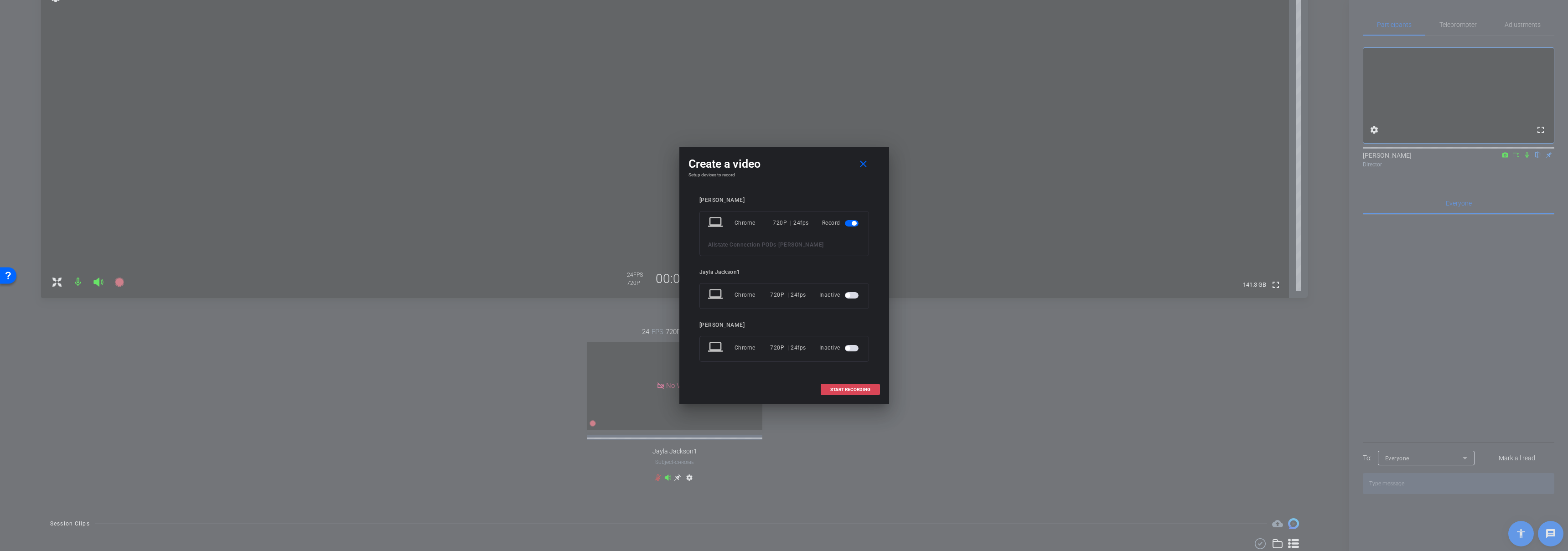
click at [852, 389] on span "START RECORDING" at bounding box center [850, 389] width 40 height 5
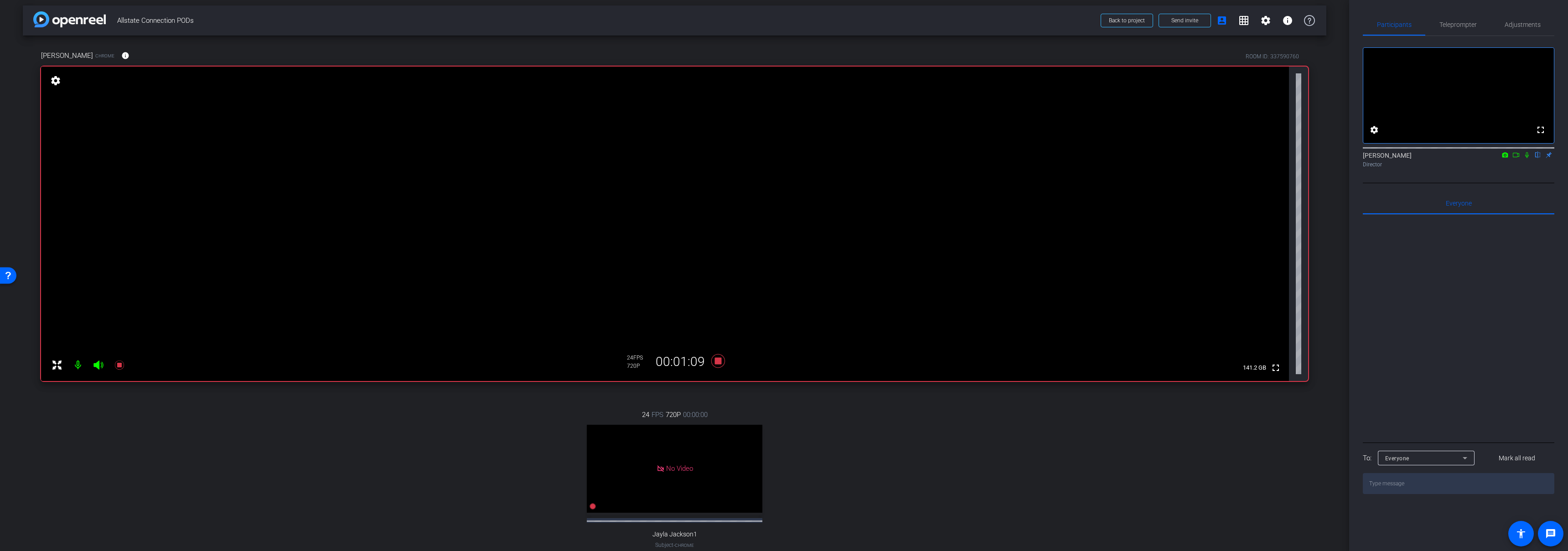
scroll to position [0, 0]
click at [713, 368] on icon at bounding box center [718, 365] width 22 height 16
click at [825, 418] on div "24 FPS 720P 00:00:00 No Video Jayla Jackson1 Subject - Chrome settings" at bounding box center [674, 492] width 1267 height 188
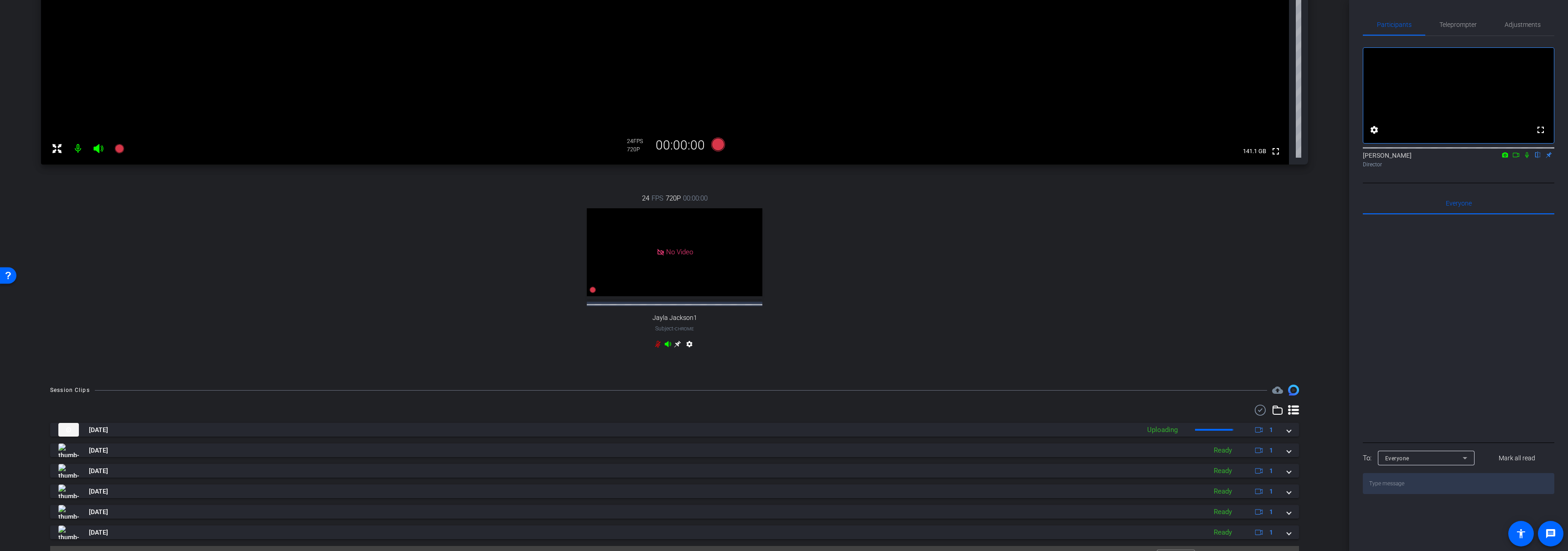
scroll to position [249, 0]
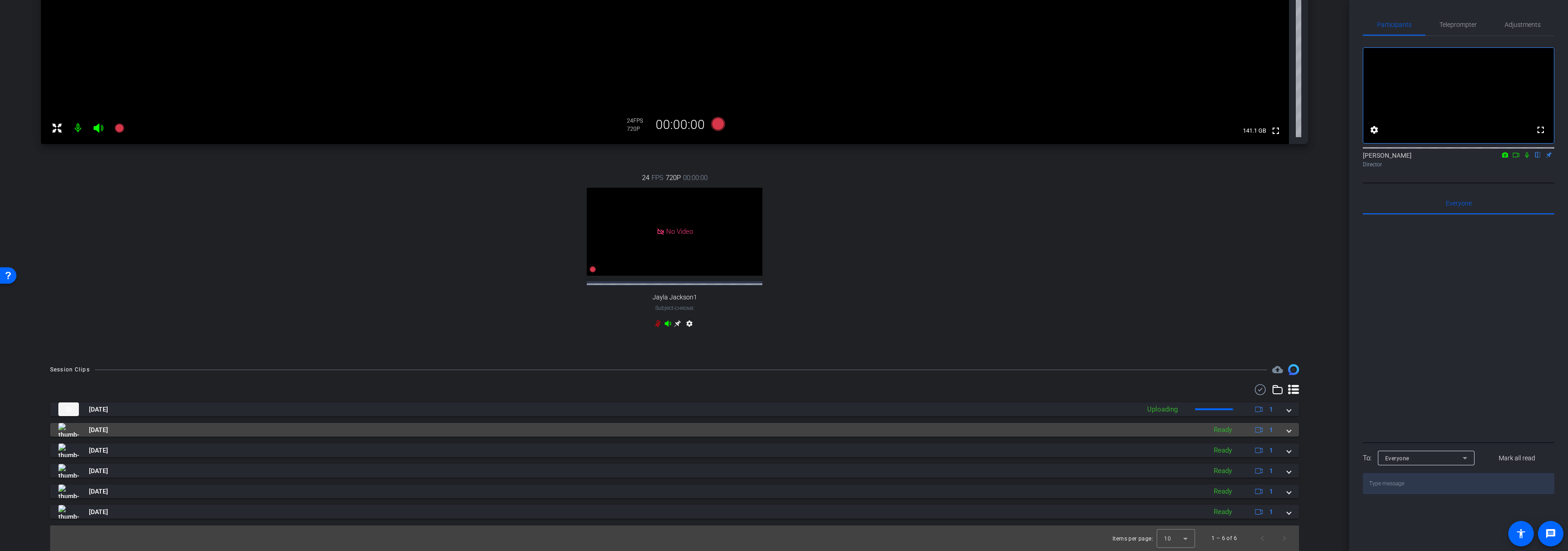
click at [728, 432] on mat-panel-title "Sep 11, 2025" at bounding box center [630, 429] width 1144 height 14
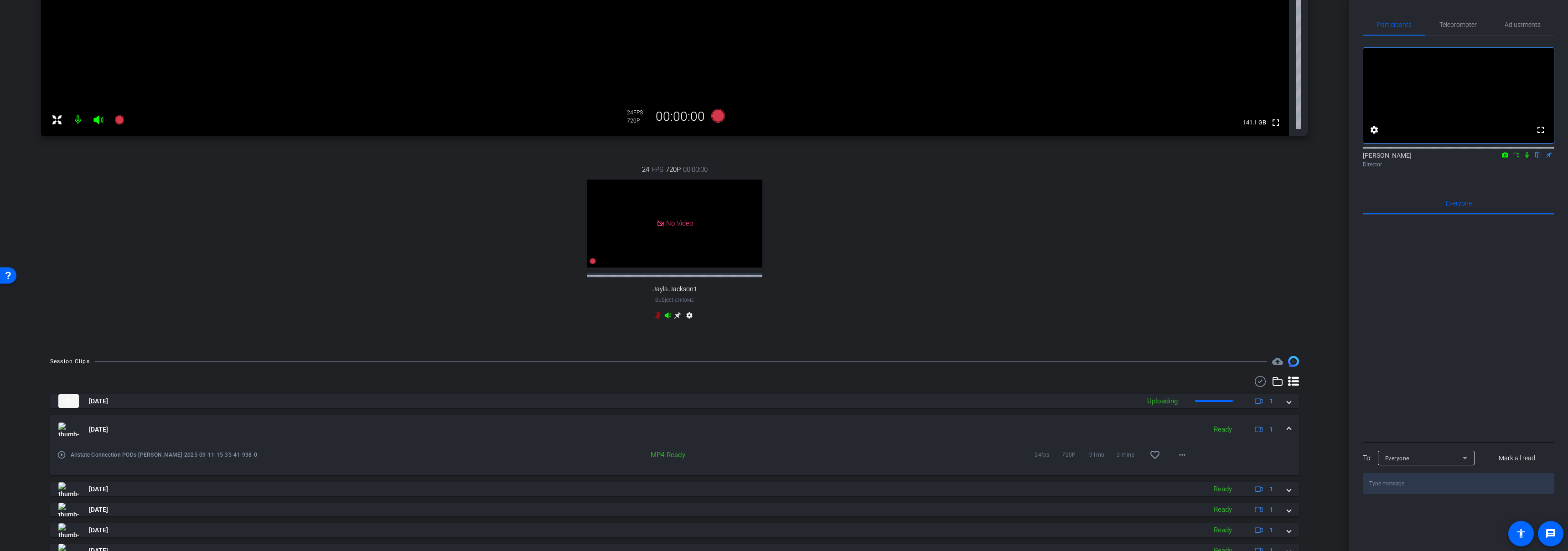
click at [743, 432] on mat-panel-title "Sep 11, 2025" at bounding box center [630, 429] width 1144 height 14
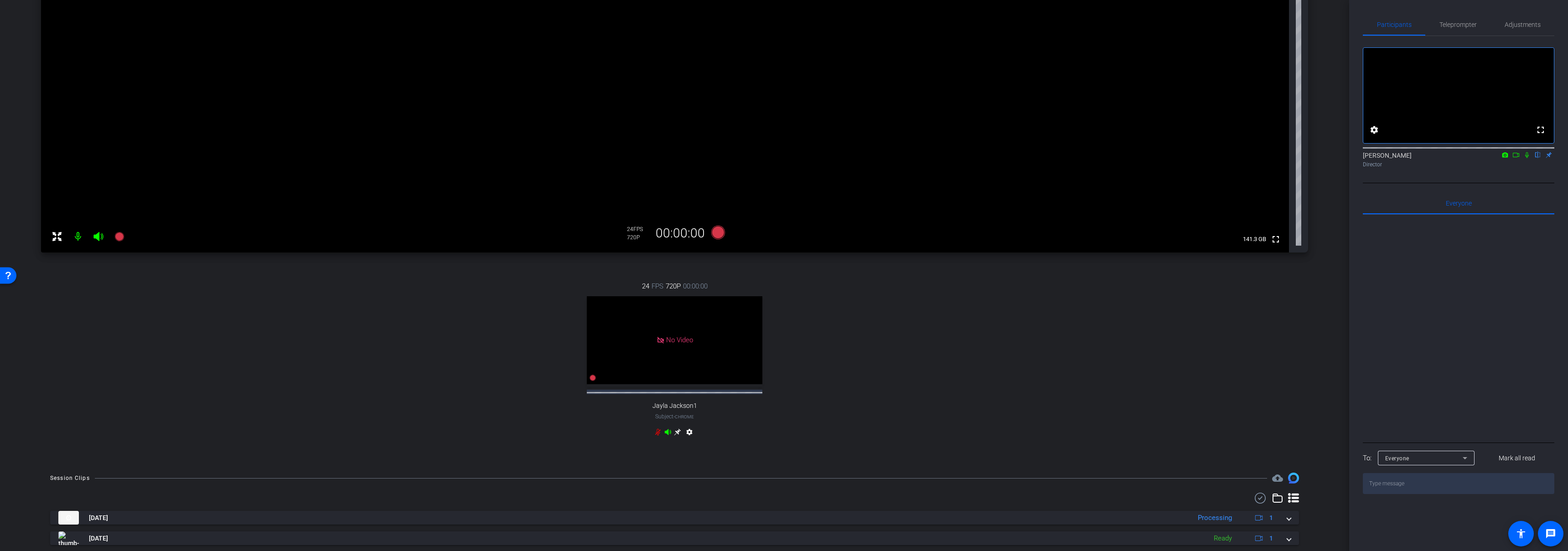
scroll to position [216, 0]
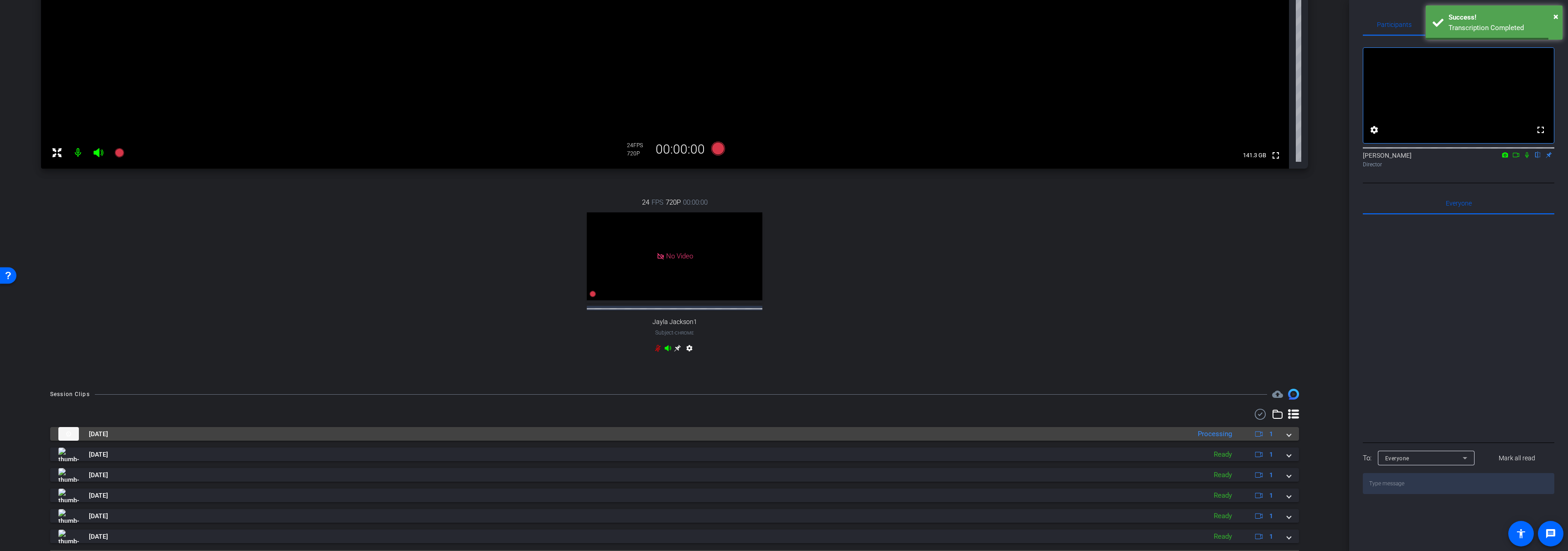
click at [767, 436] on mat-panel-title "Sep 11, 2025" at bounding box center [622, 434] width 1128 height 14
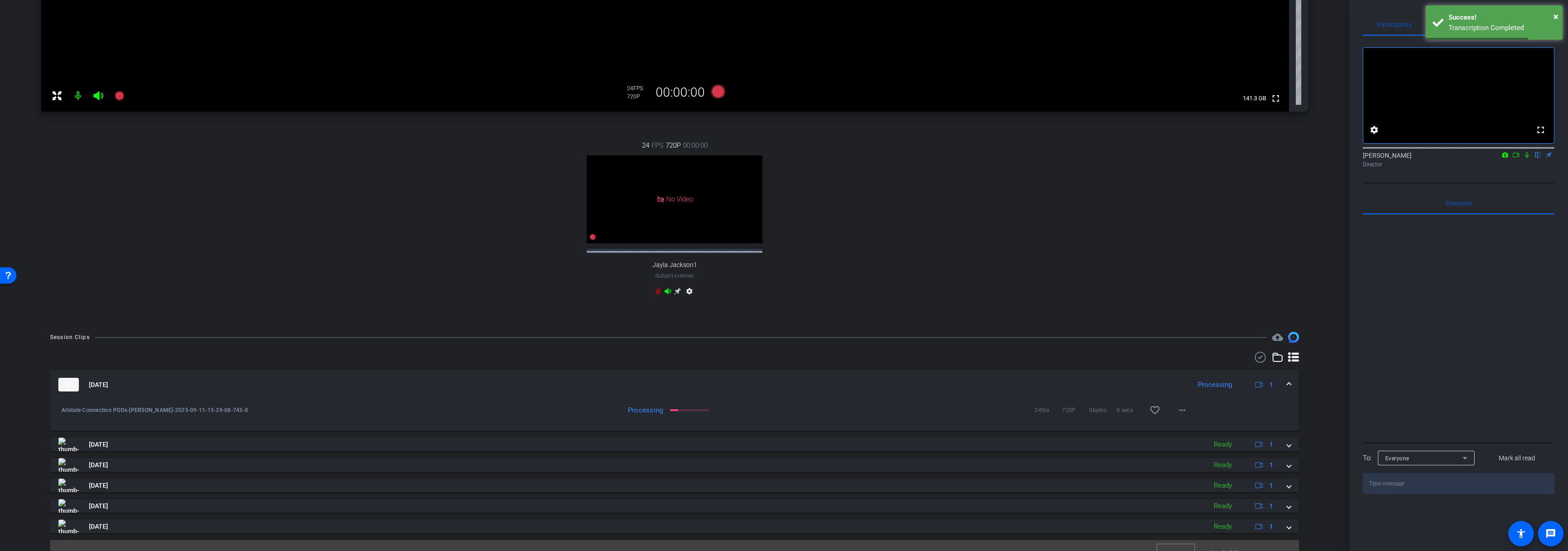
scroll to position [296, 0]
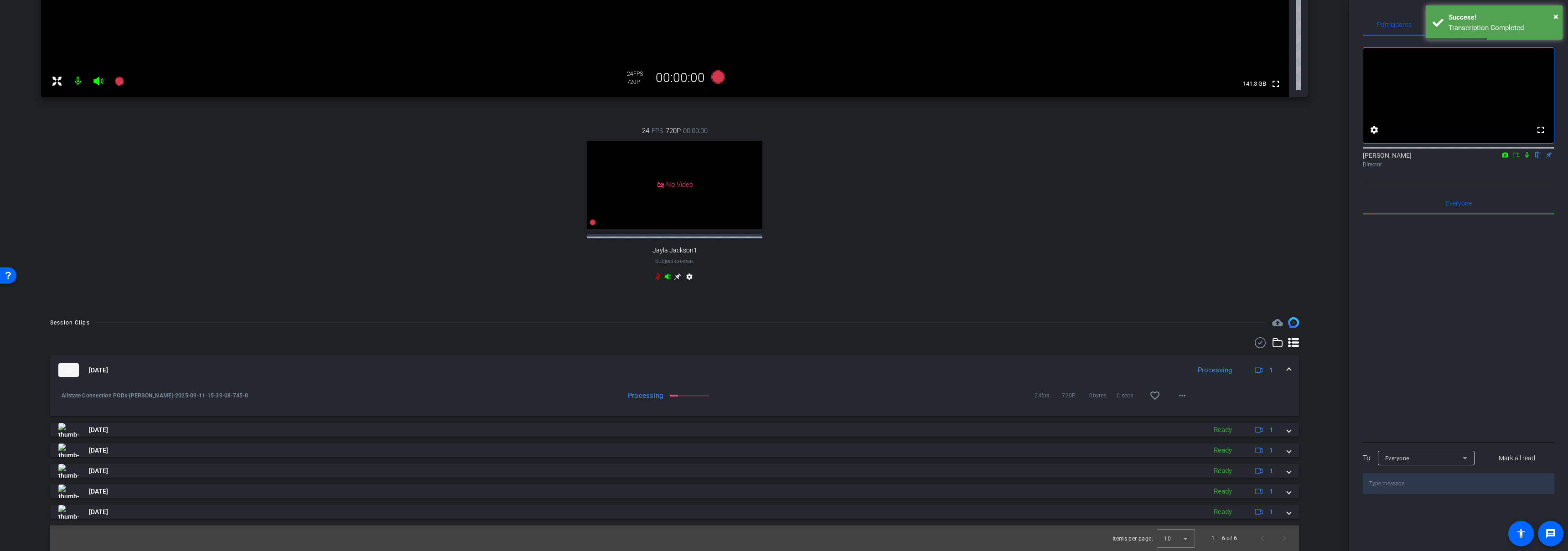
click at [747, 369] on mat-panel-title "Sep 11, 2025" at bounding box center [622, 370] width 1128 height 14
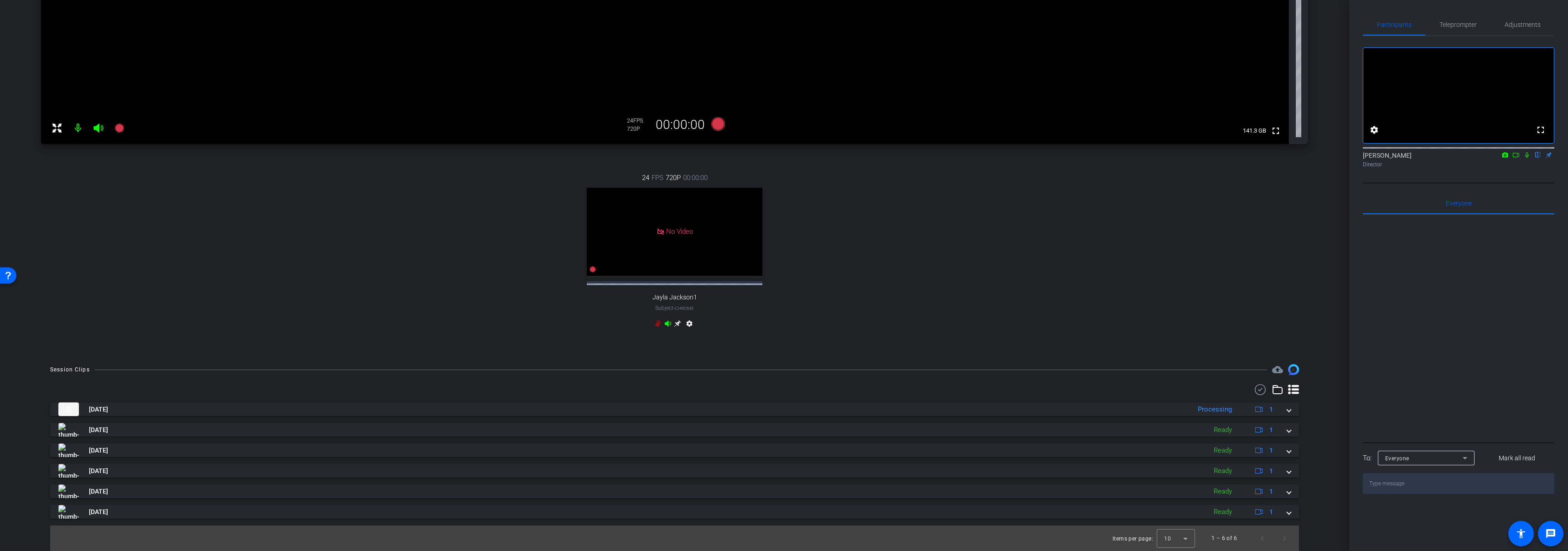
scroll to position [14, 0]
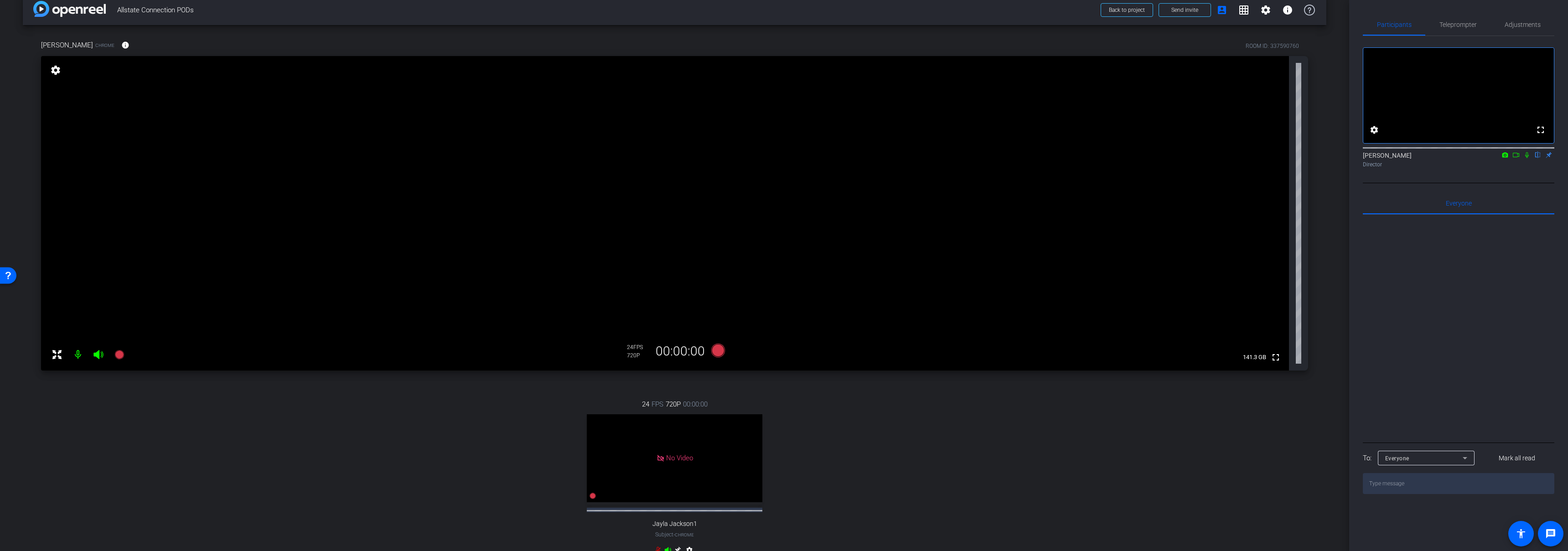
click at [676, 383] on div "Molly McNees Chrome info ROOM ID: 337590760 fullscreen settings 141.3 GB 24 FPS…" at bounding box center [674, 303] width 1304 height 556
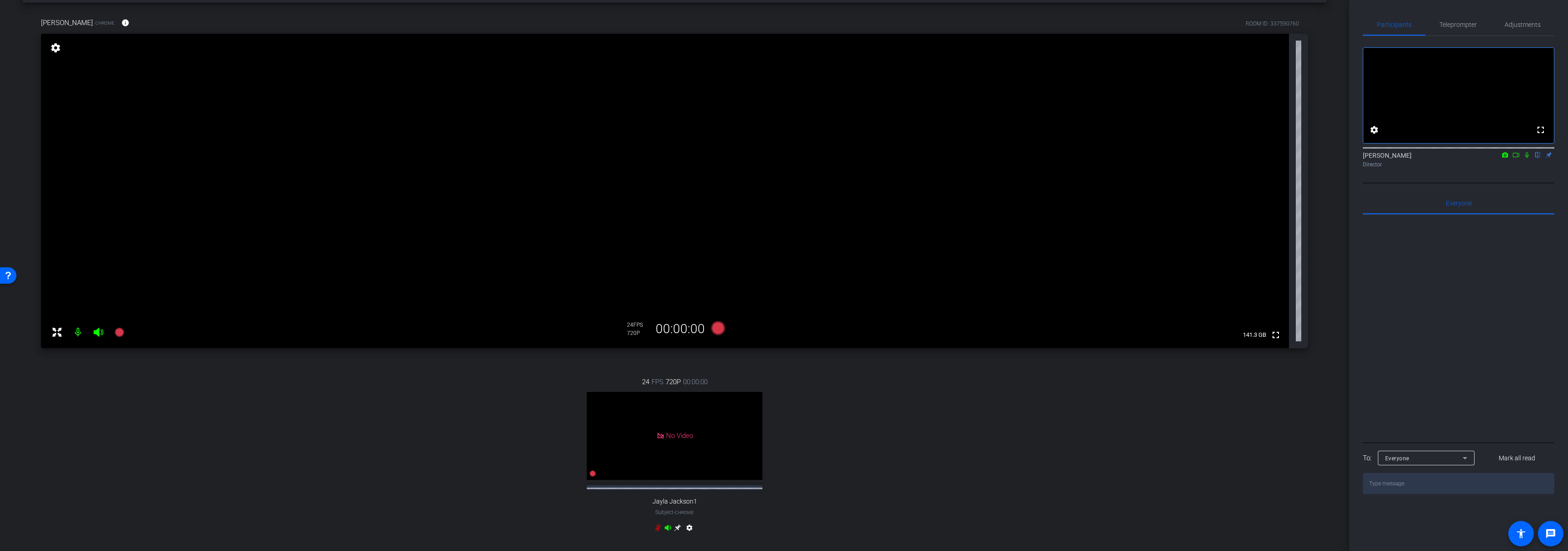
scroll to position [39, 0]
click at [719, 328] on icon at bounding box center [718, 326] width 14 height 14
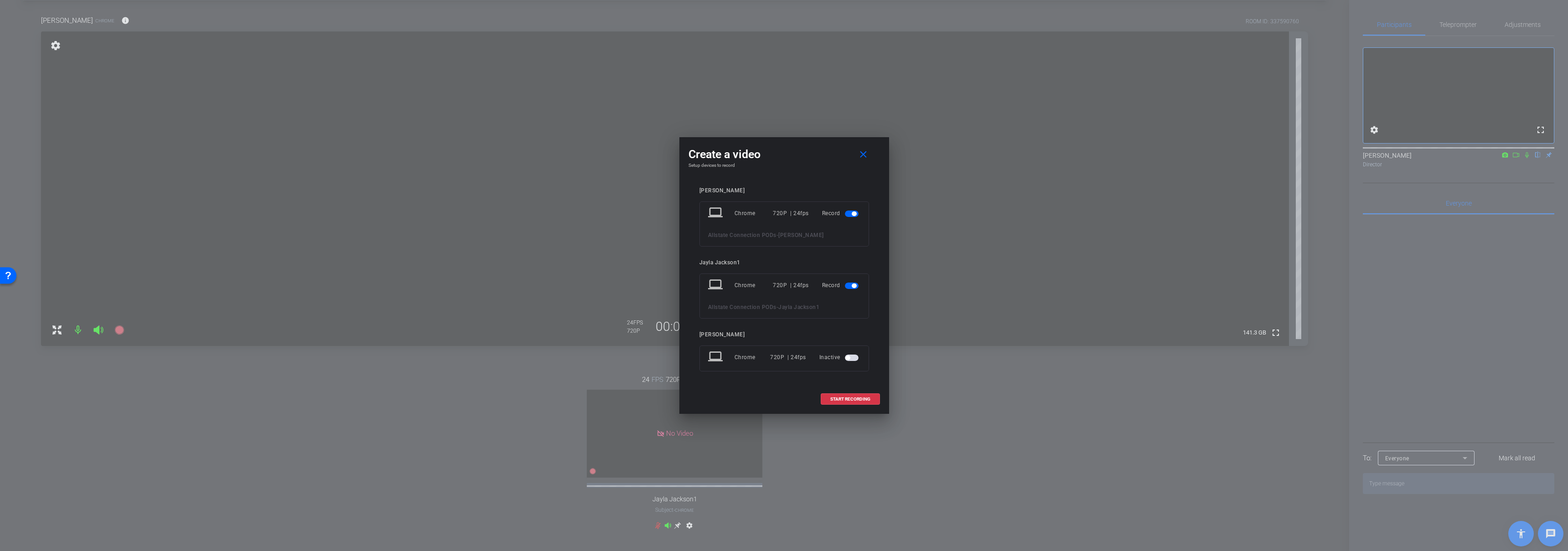
click at [853, 285] on span "button" at bounding box center [854, 285] width 5 height 5
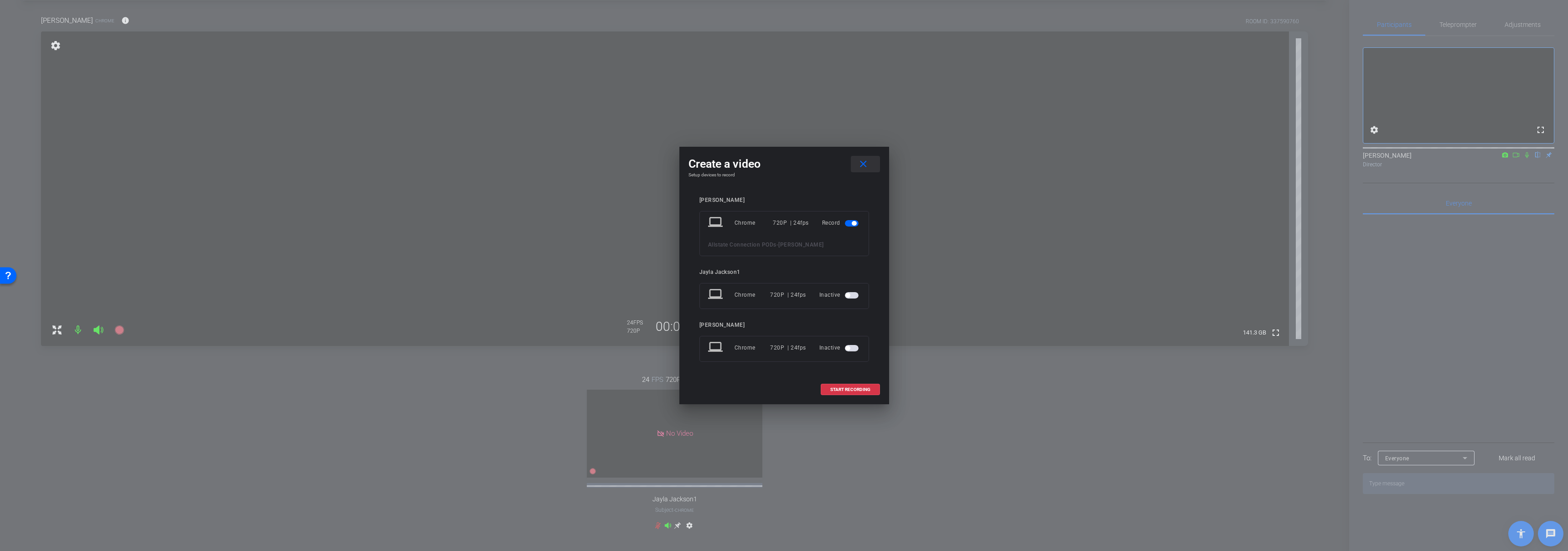
click at [864, 169] on mat-icon "close" at bounding box center [863, 164] width 12 height 12
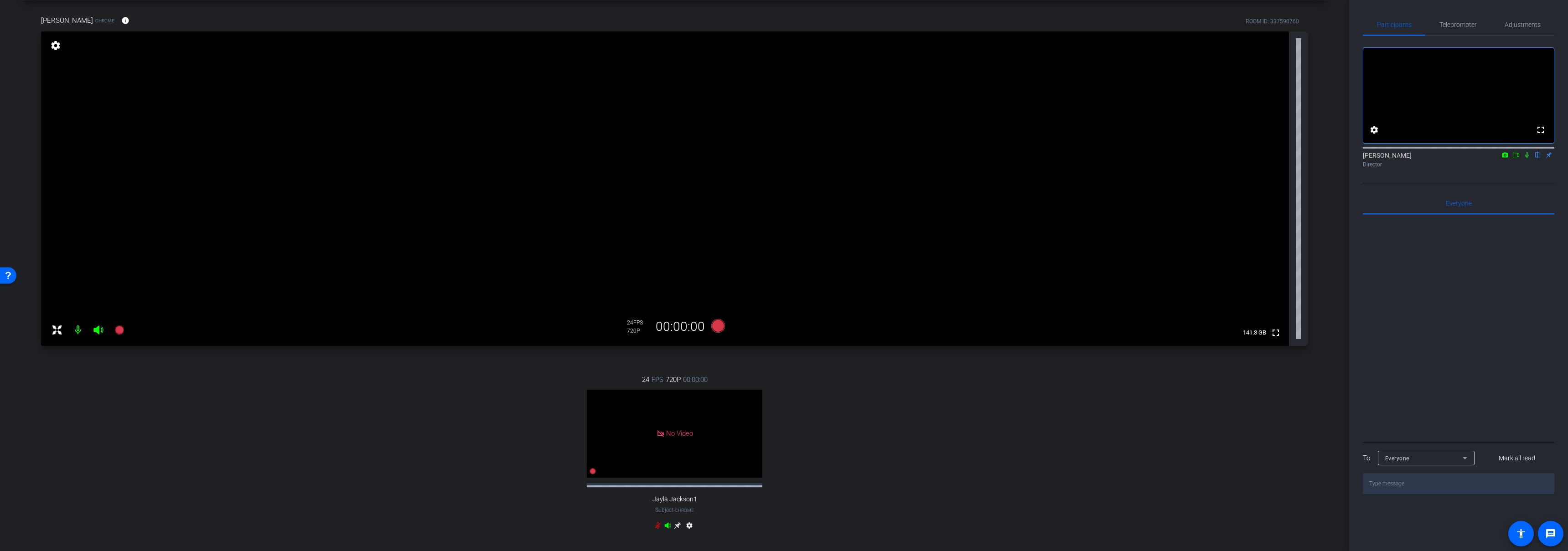
click at [681, 354] on div "Molly McNees Chrome info ROOM ID: 337590760 fullscreen settings 141.3 GB 24 FPS…" at bounding box center [674, 279] width 1304 height 556
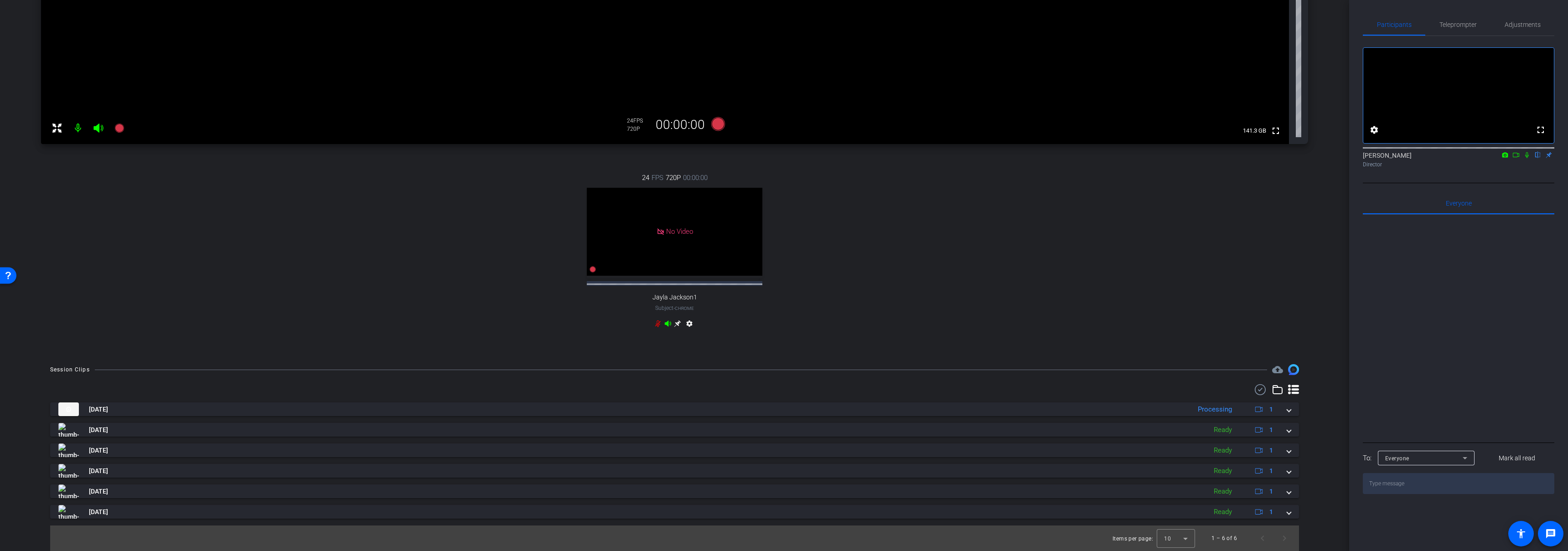
scroll to position [0, 0]
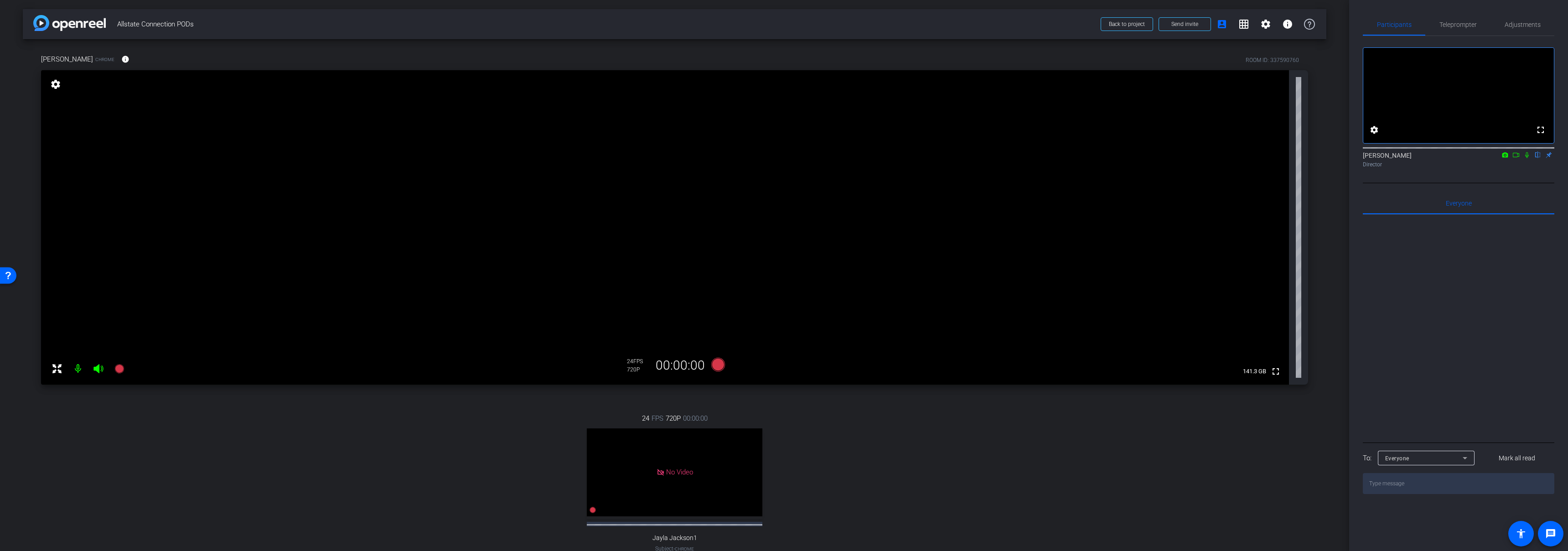
click at [673, 395] on div "Molly McNees Chrome info ROOM ID: 337590760 fullscreen settings 141.3 GB 24 FPS…" at bounding box center [674, 317] width 1304 height 556
click at [825, 436] on div "24 FPS 720P 00:00:00 No Video Jayla Jackson1 Subject - Chrome settings" at bounding box center [674, 492] width 1267 height 188
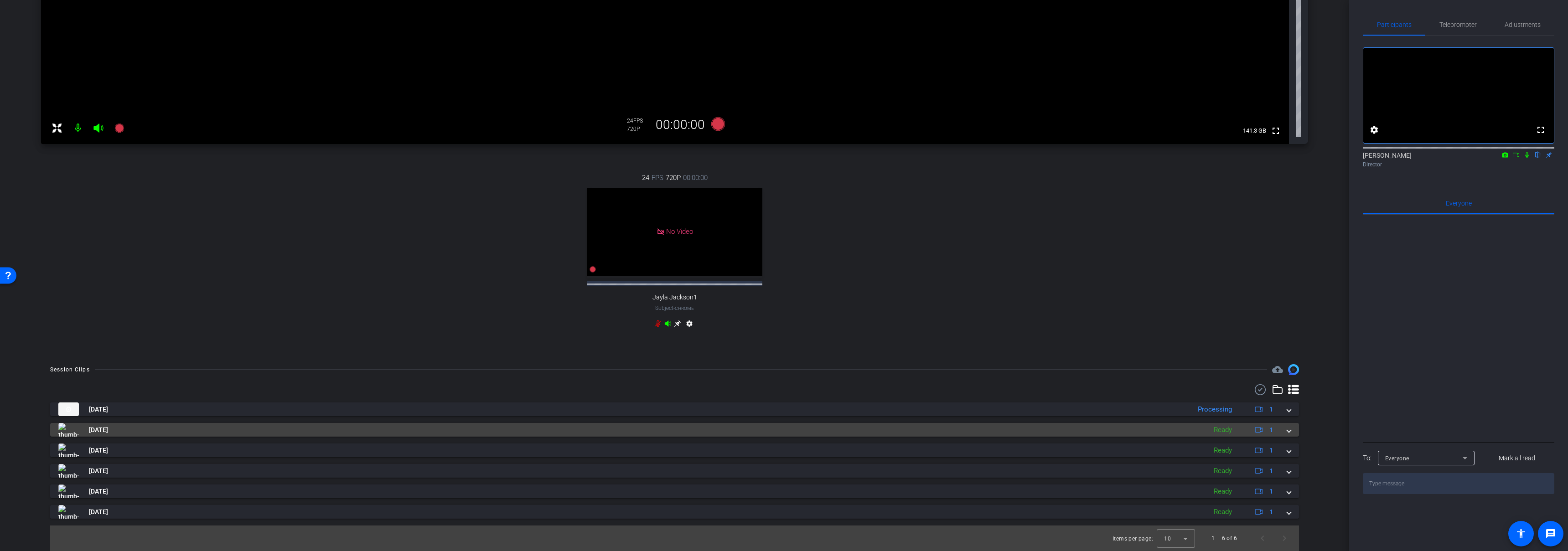
scroll to position [249, 0]
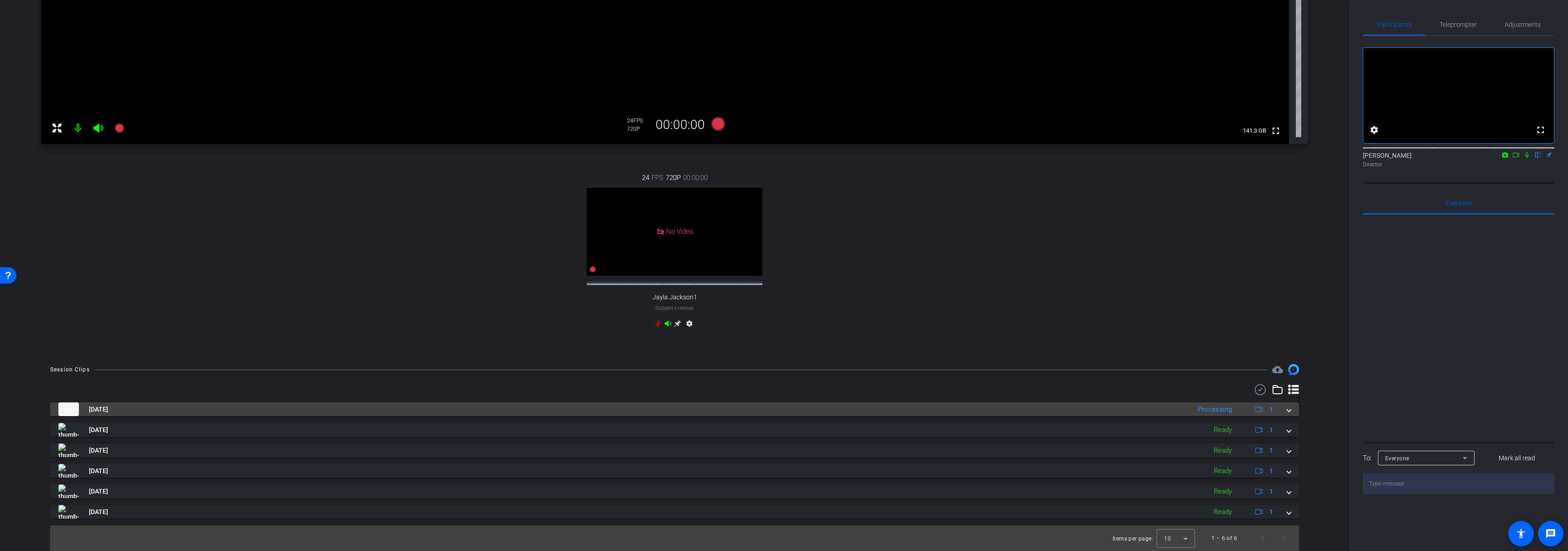
click at [806, 401] on div "Sep 11, 2025 Processing 1 play_circle_outline Allstate Connection PODs-Molly Mc…" at bounding box center [674, 468] width 1249 height 167
click at [806, 406] on mat-panel-title "Sep 11, 2025" at bounding box center [622, 409] width 1128 height 14
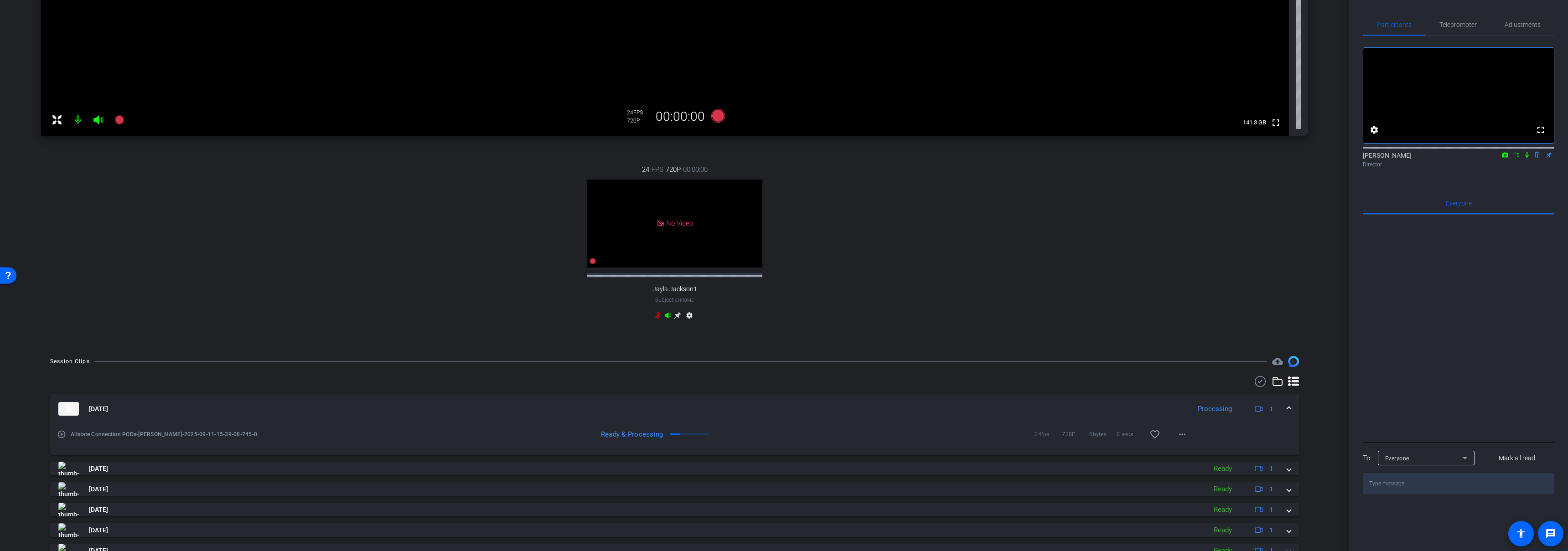
click at [802, 409] on mat-expansion-panel-header "Sep 11, 2025 Processing 1" at bounding box center [674, 408] width 1249 height 29
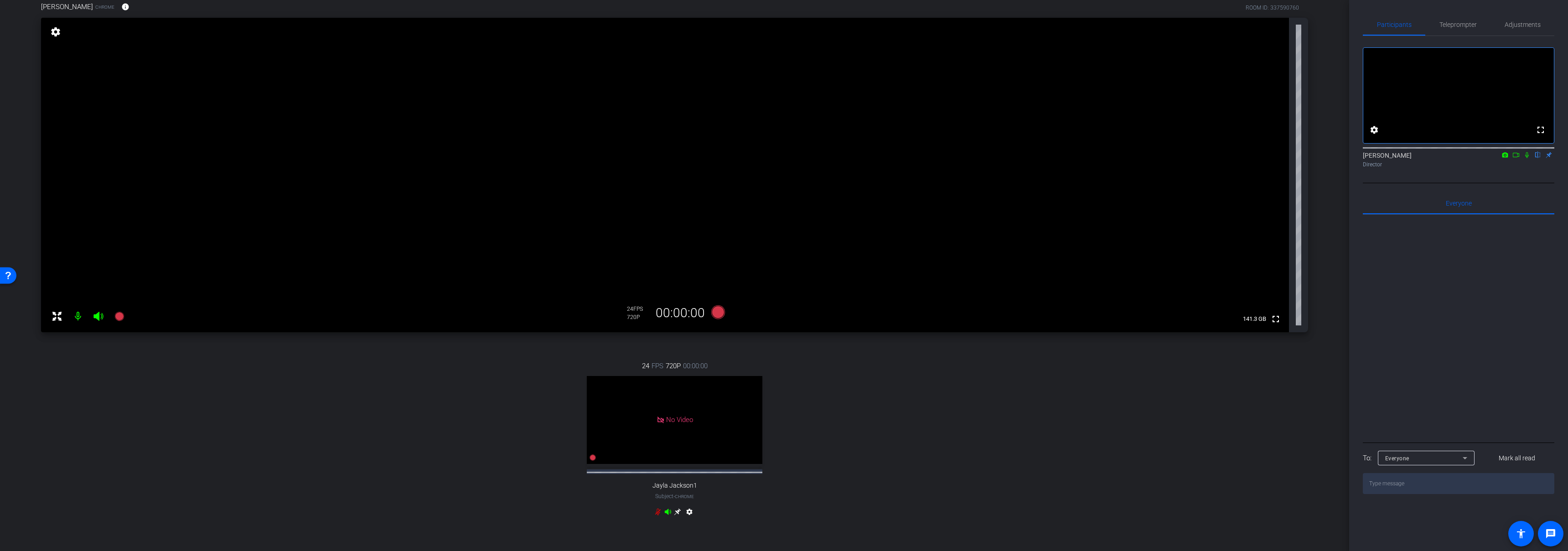
scroll to position [0, 0]
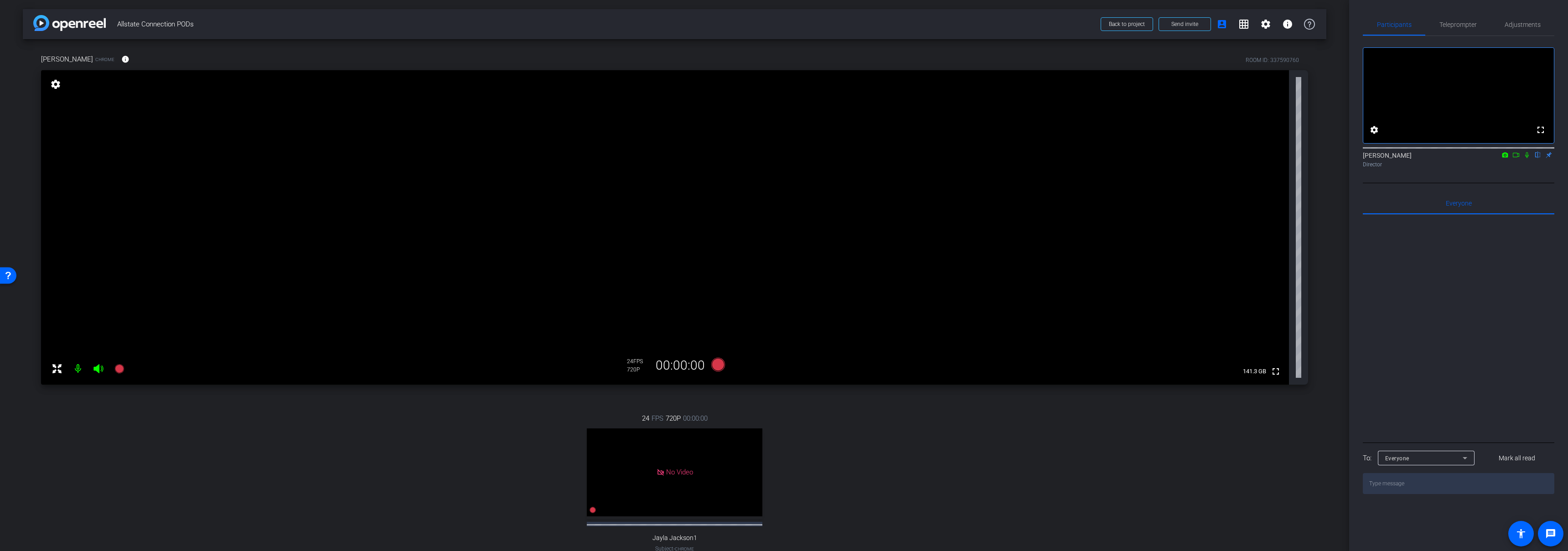
click at [677, 397] on div "Molly McNees Chrome info ROOM ID: 337590760 fullscreen settings 141.3 GB 24 FPS…" at bounding box center [674, 317] width 1304 height 556
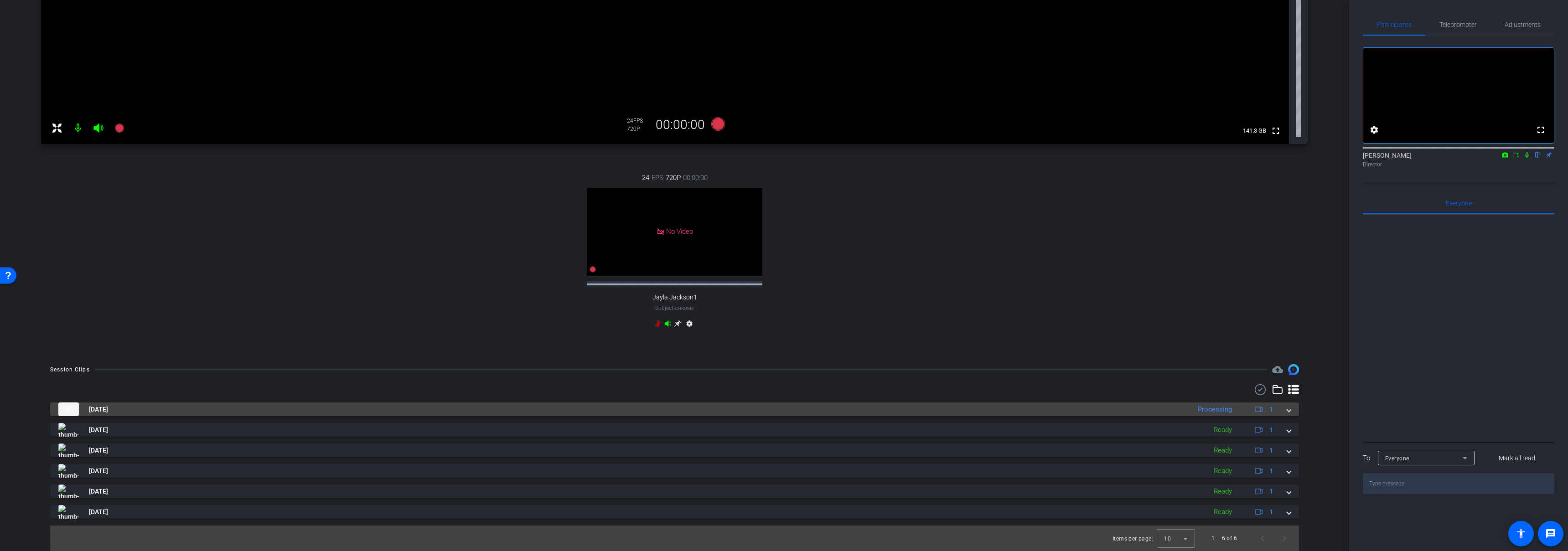
click at [1070, 409] on mat-panel-title "Sep 11, 2025" at bounding box center [622, 409] width 1128 height 14
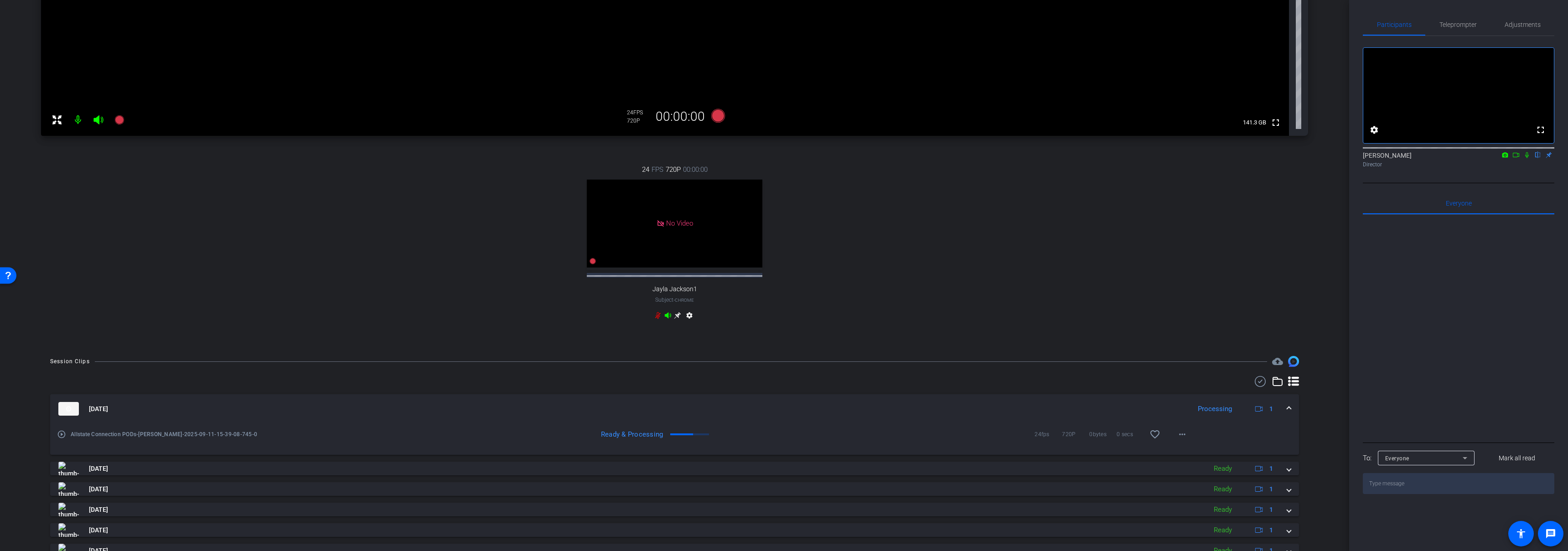
click at [948, 410] on mat-panel-title "Sep 11, 2025" at bounding box center [622, 409] width 1128 height 14
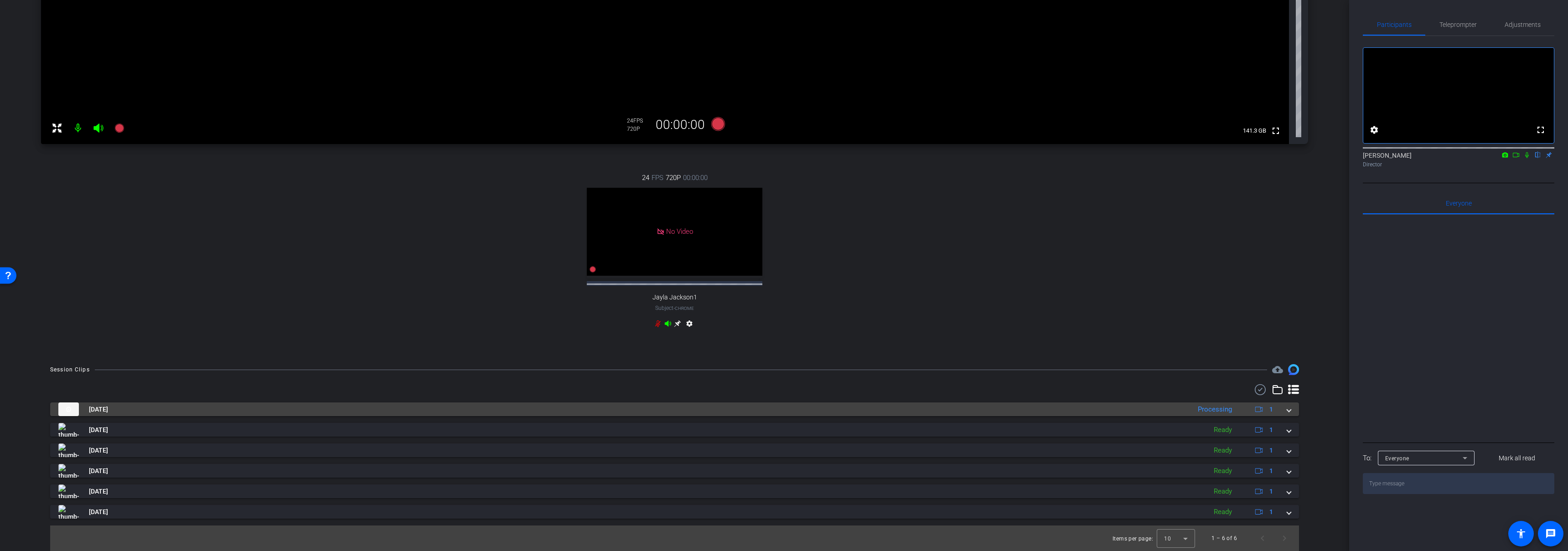
click at [996, 408] on mat-panel-title "Sep 11, 2025" at bounding box center [622, 409] width 1128 height 14
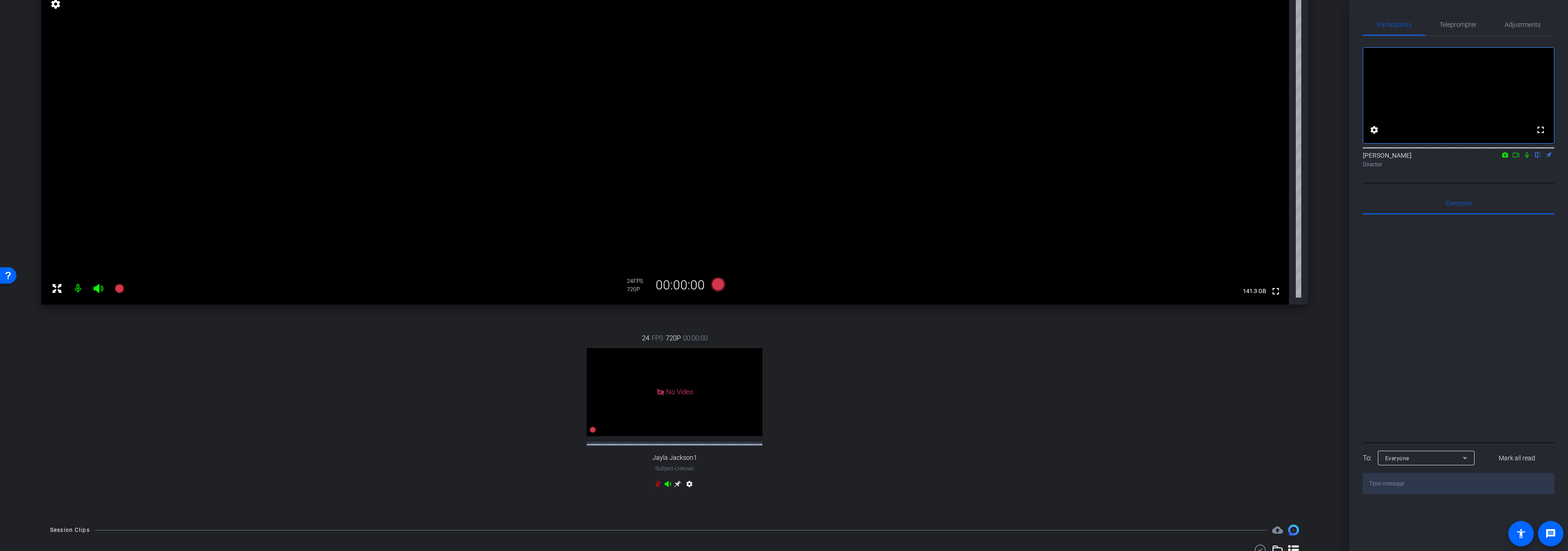
scroll to position [194, 0]
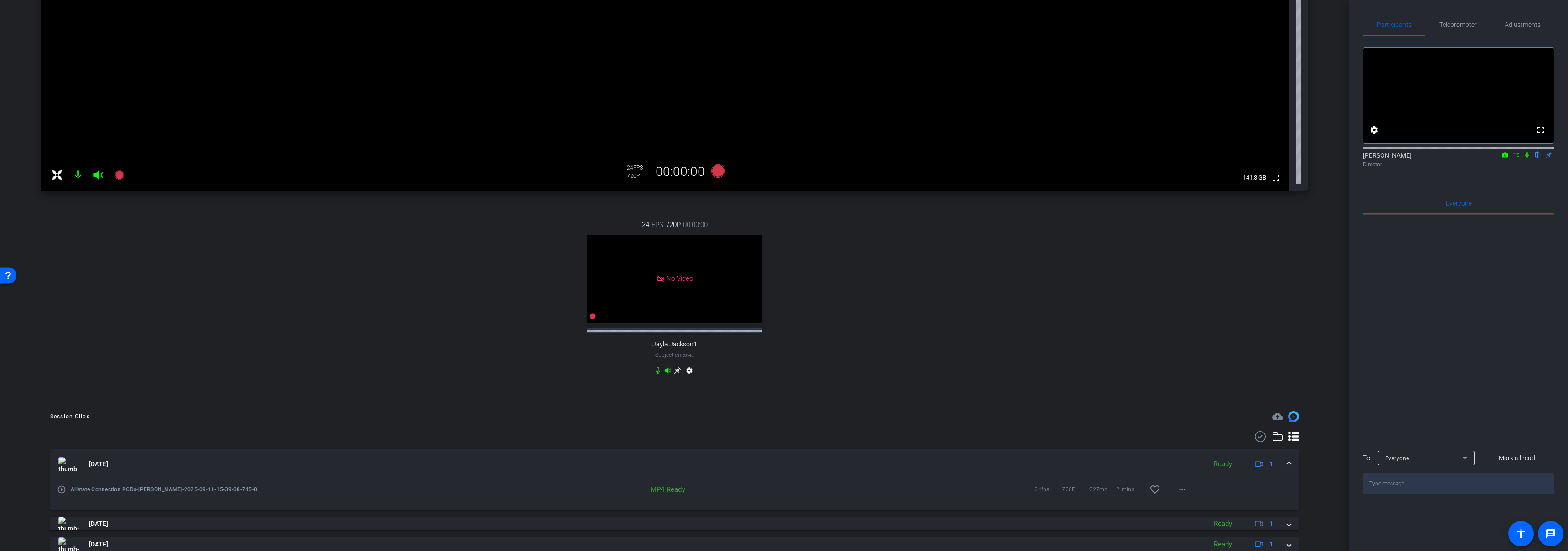
click at [1292, 470] on mat-expansion-panel-header "Sep 11, 2025 Ready 1" at bounding box center [674, 464] width 1249 height 29
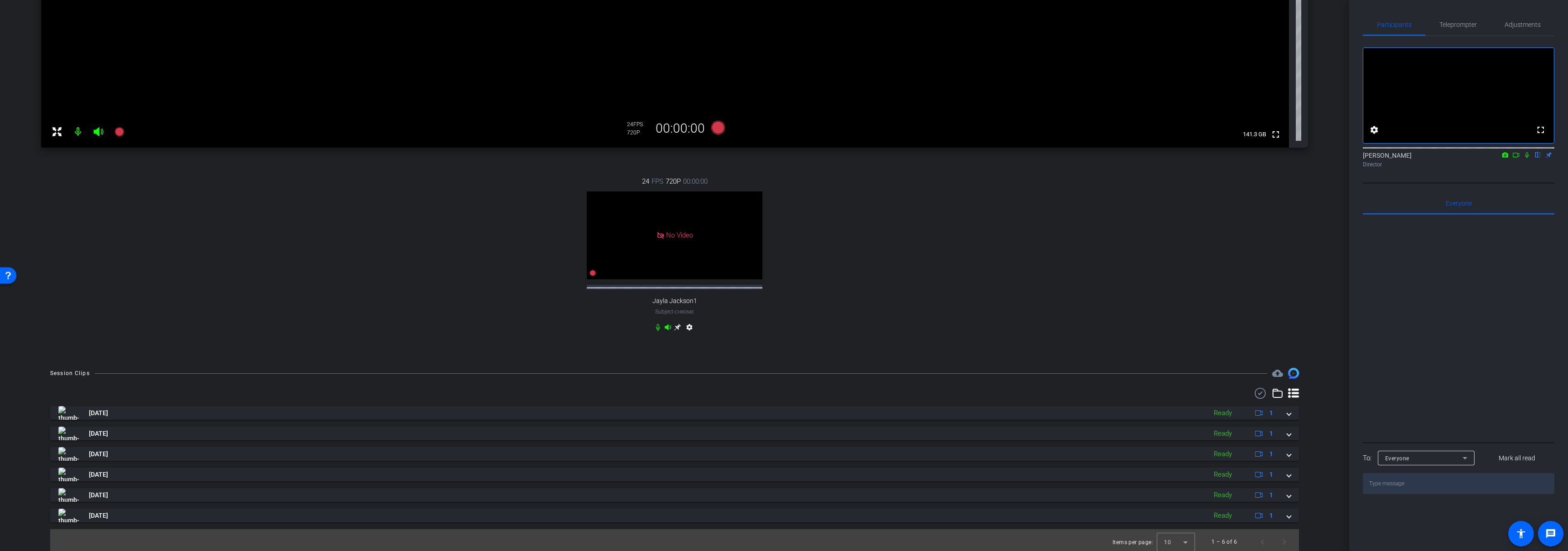
scroll to position [249, 0]
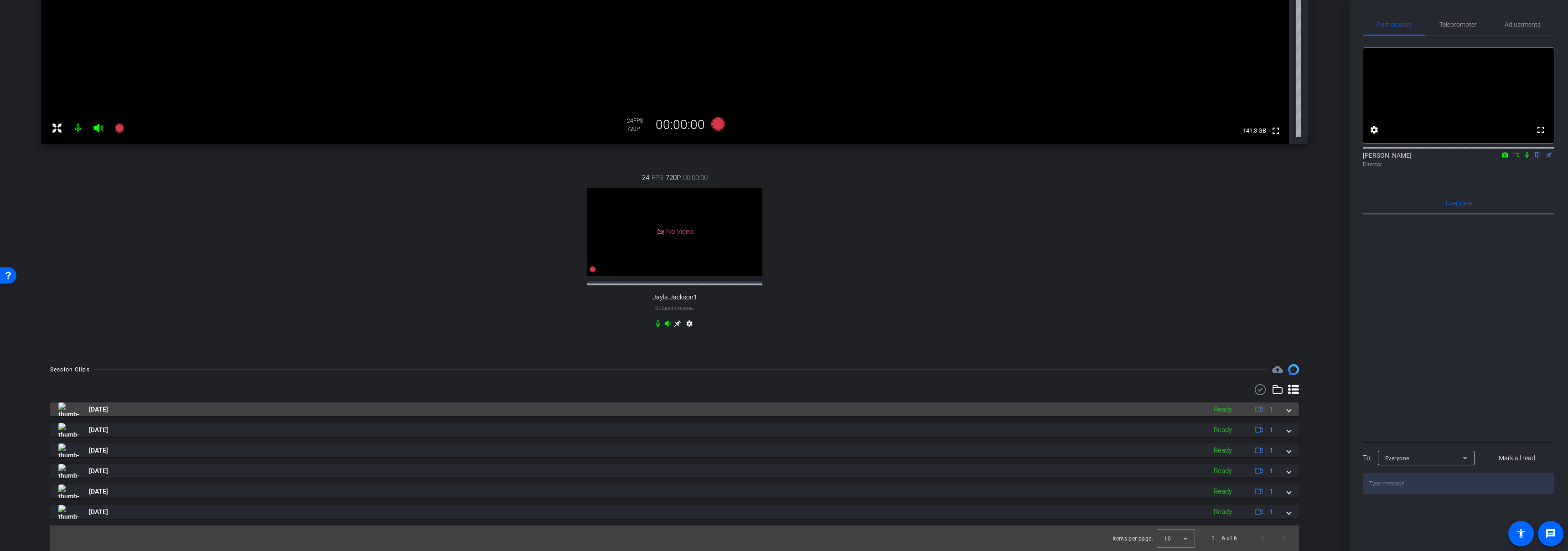
click at [737, 406] on mat-panel-title "Sep 11, 2025" at bounding box center [630, 409] width 1144 height 14
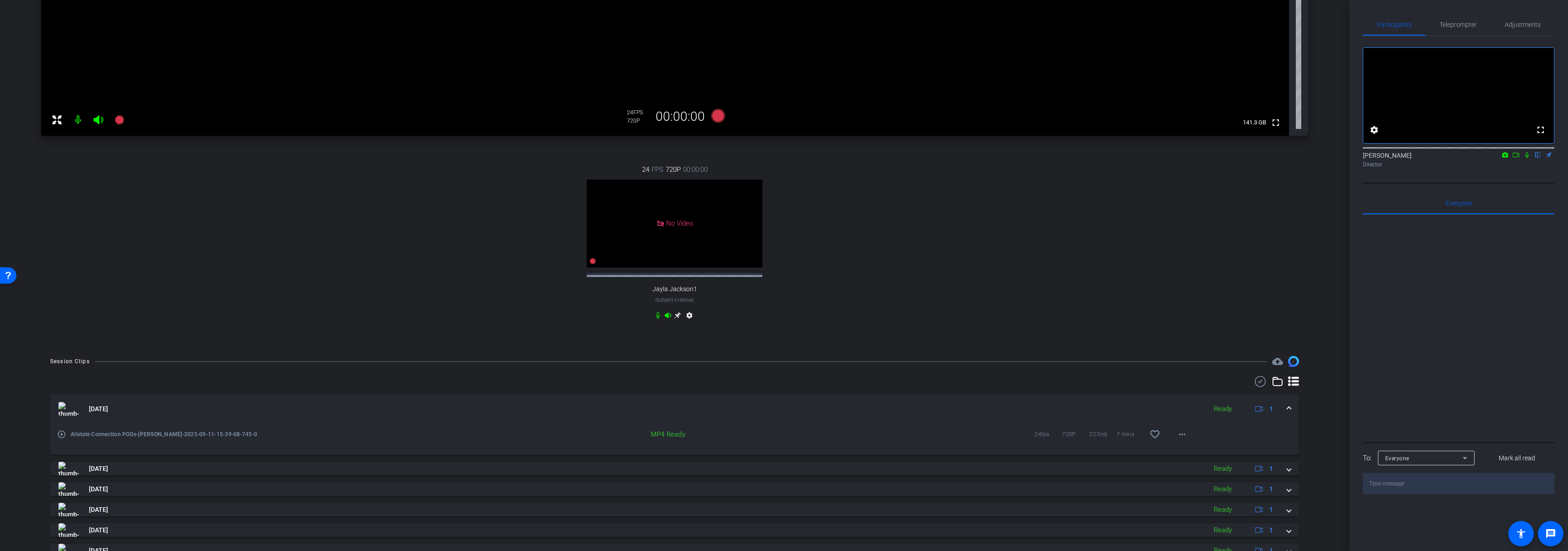
click at [729, 410] on mat-panel-title "Sep 11, 2025" at bounding box center [630, 409] width 1144 height 14
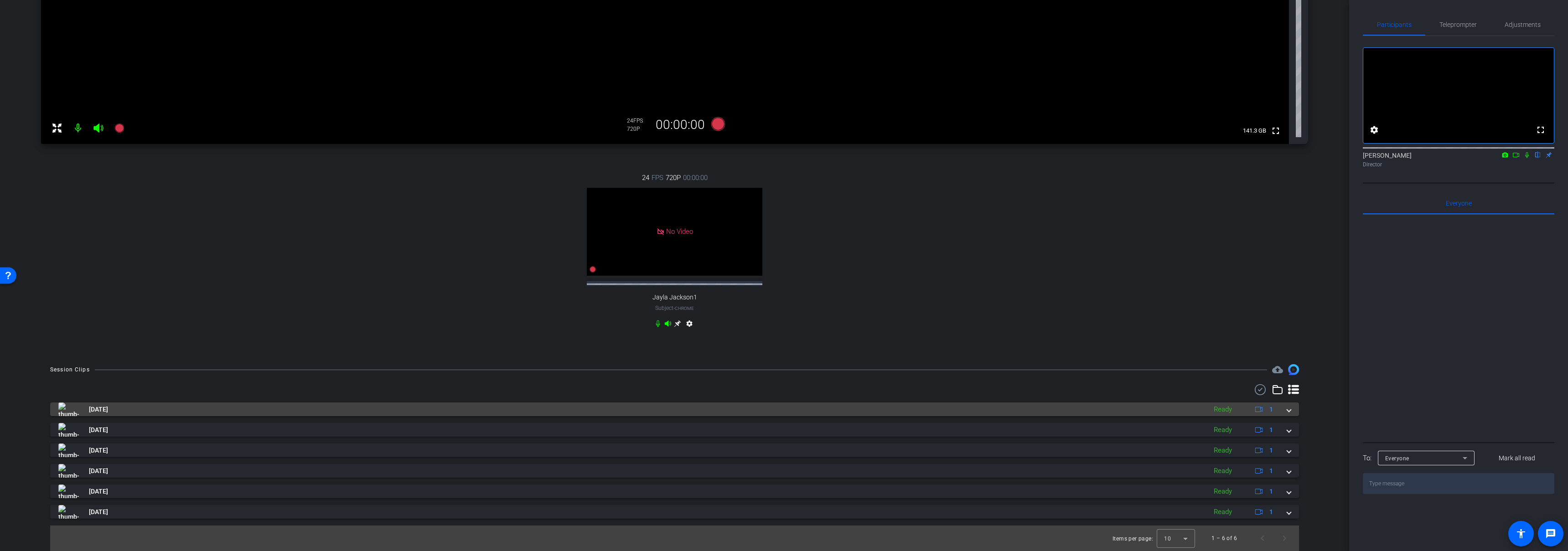
scroll to position [0, 0]
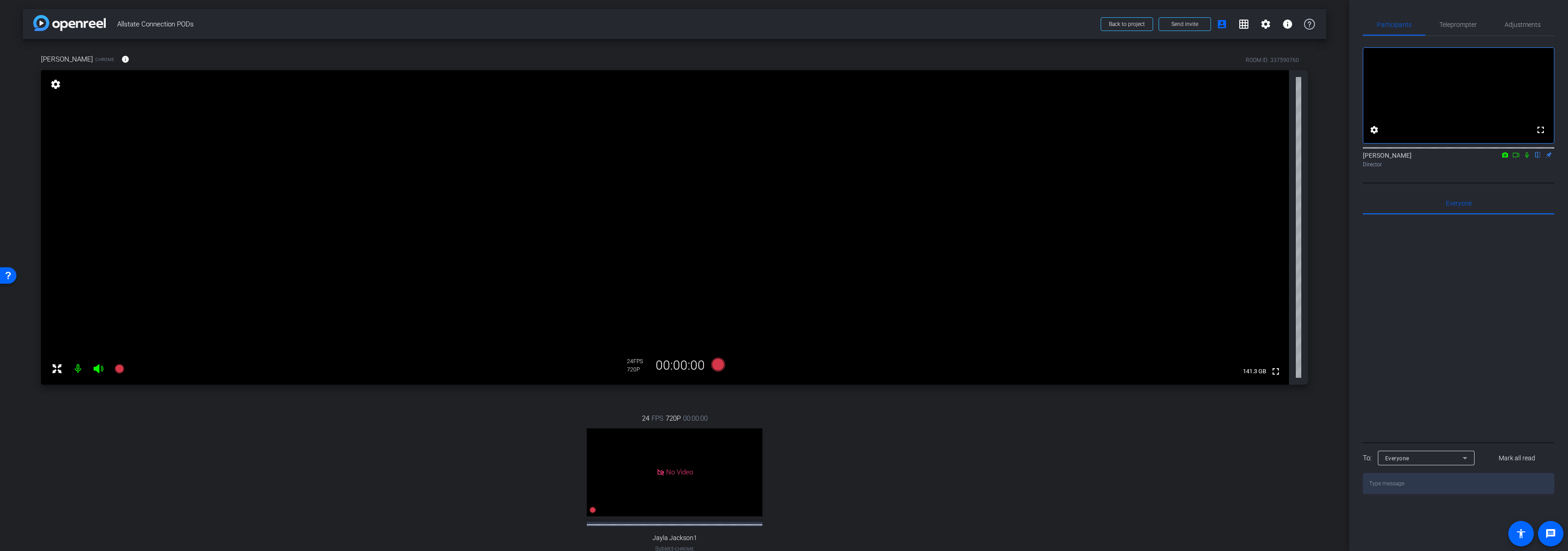
click at [339, 446] on div "24 FPS 720P 00:00:00 No Video Jayla Jackson1 Subject - Chrome settings" at bounding box center [674, 492] width 1267 height 188
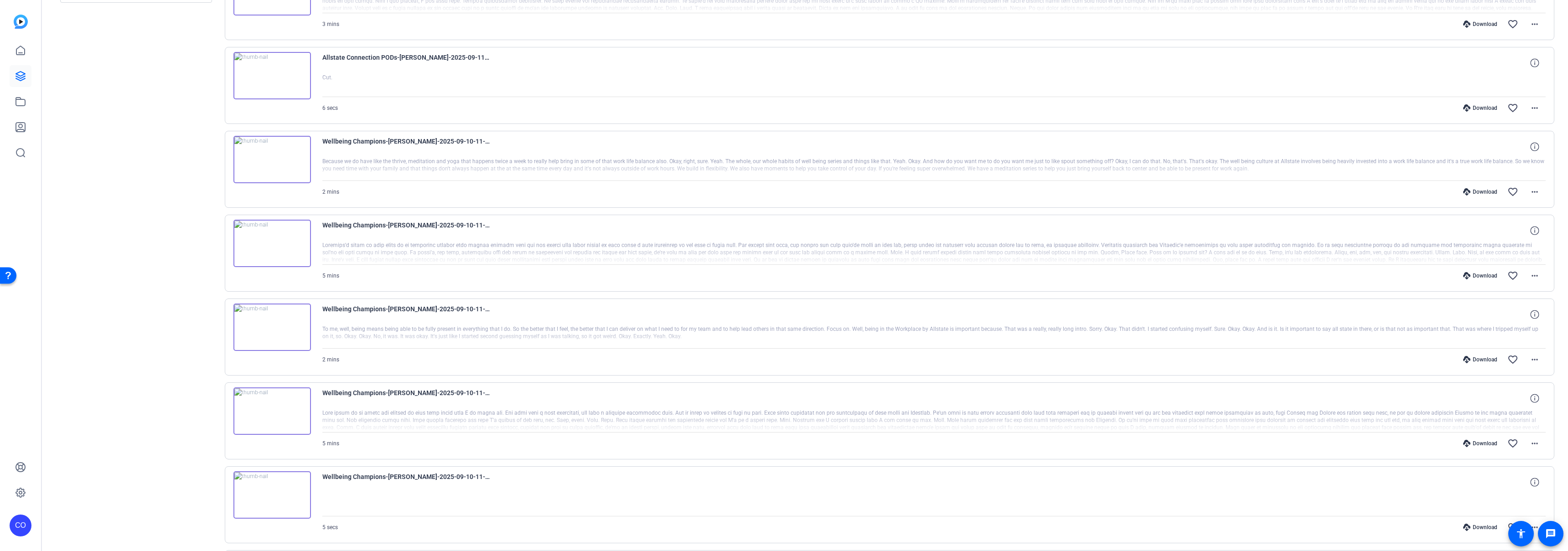
scroll to position [538, 0]
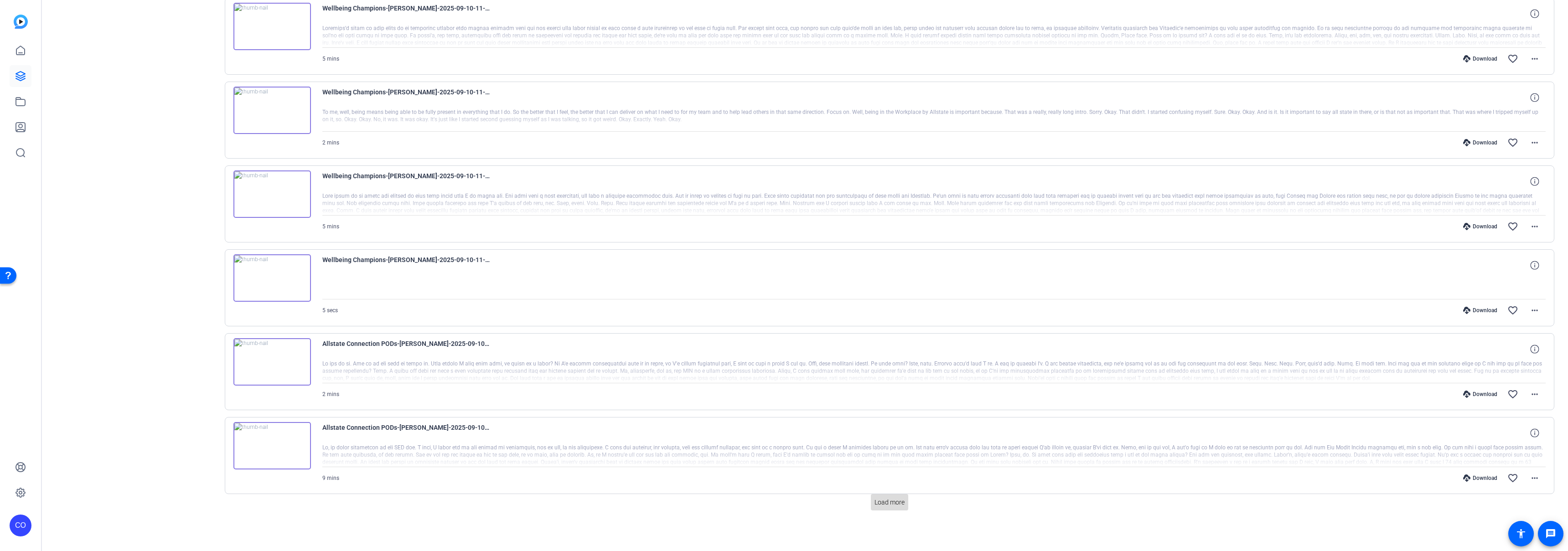
click at [888, 501] on span "Load more" at bounding box center [890, 503] width 30 height 10
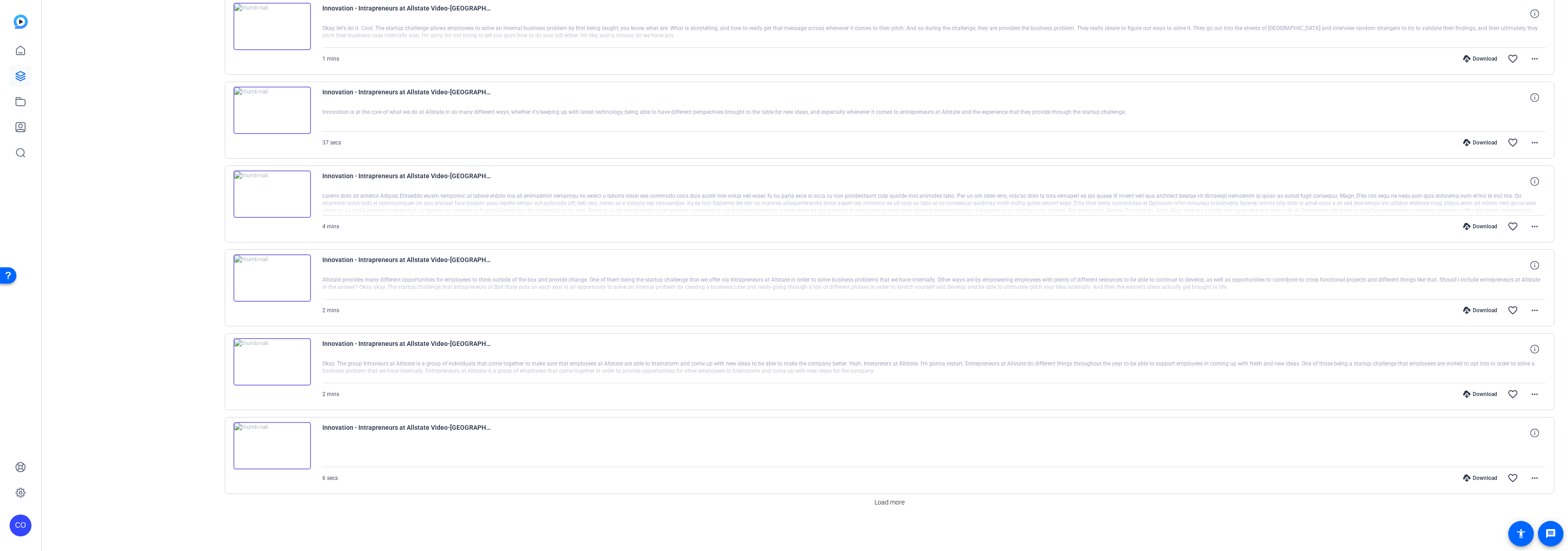
scroll to position [0, 0]
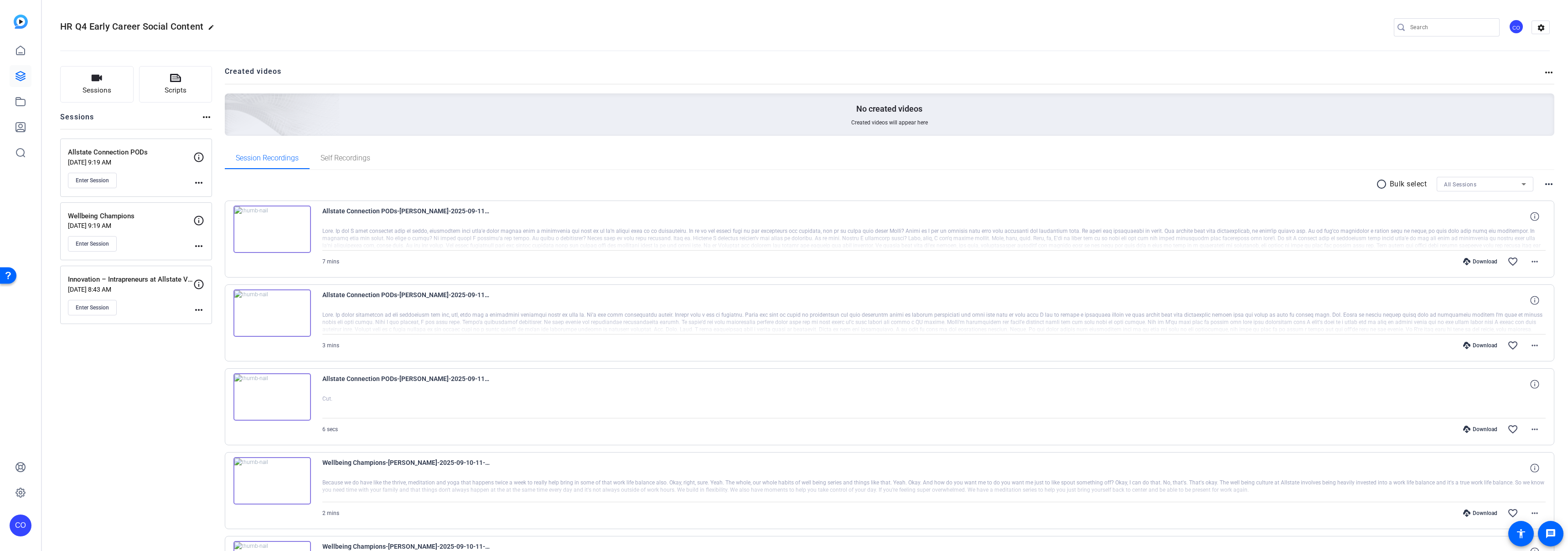
click at [1378, 184] on mat-icon "radio_button_unchecked" at bounding box center [1383, 184] width 14 height 11
click at [240, 209] on icon at bounding box center [238, 211] width 9 height 9
click at [239, 296] on icon at bounding box center [238, 295] width 9 height 9
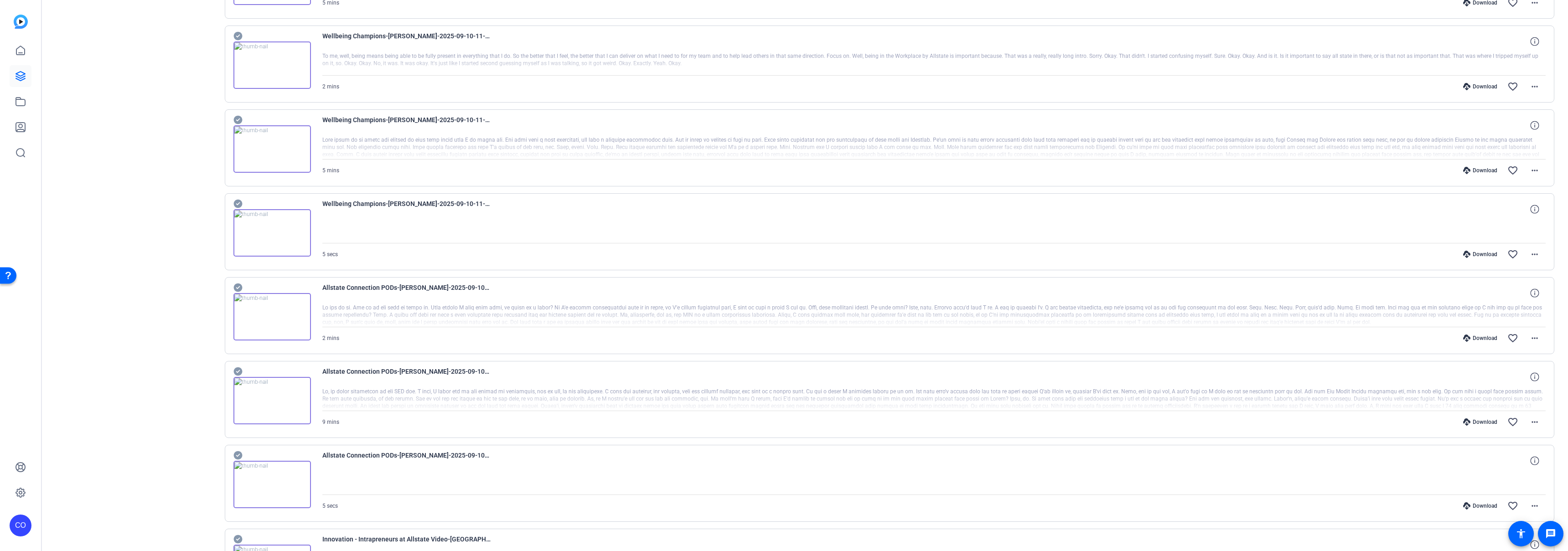
scroll to position [624, 0]
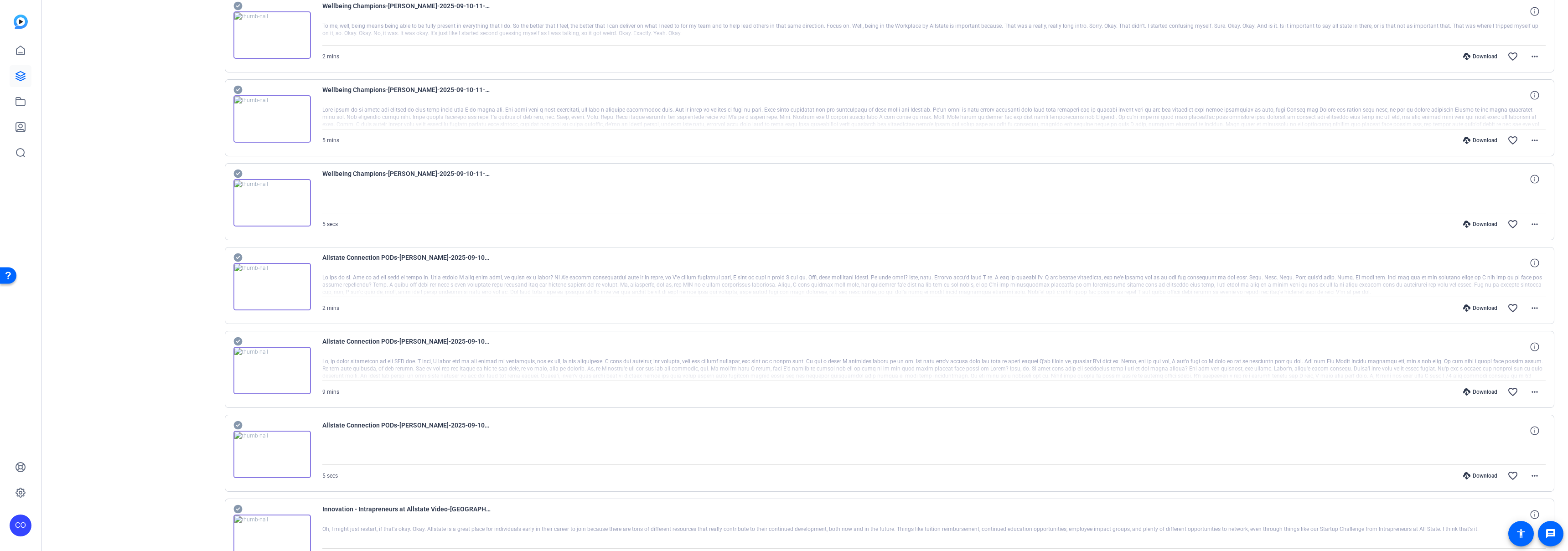
click at [235, 259] on icon at bounding box center [238, 257] width 9 height 9
click at [239, 339] on icon at bounding box center [238, 341] width 9 height 9
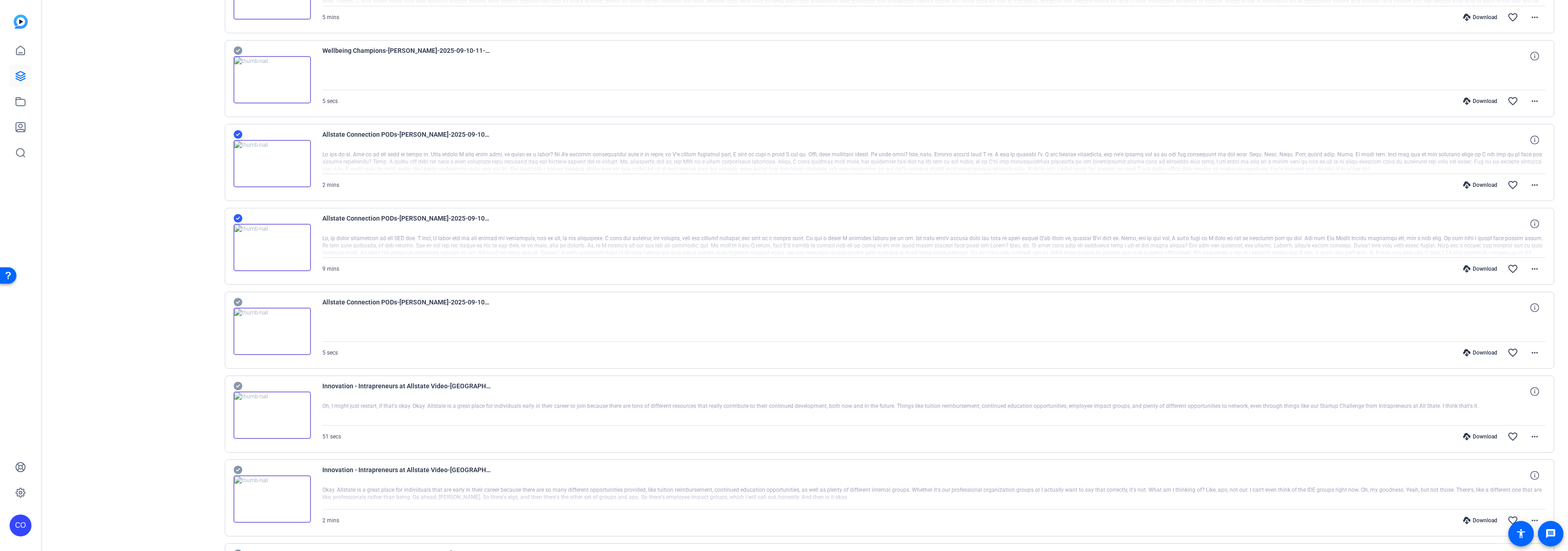
scroll to position [0, 0]
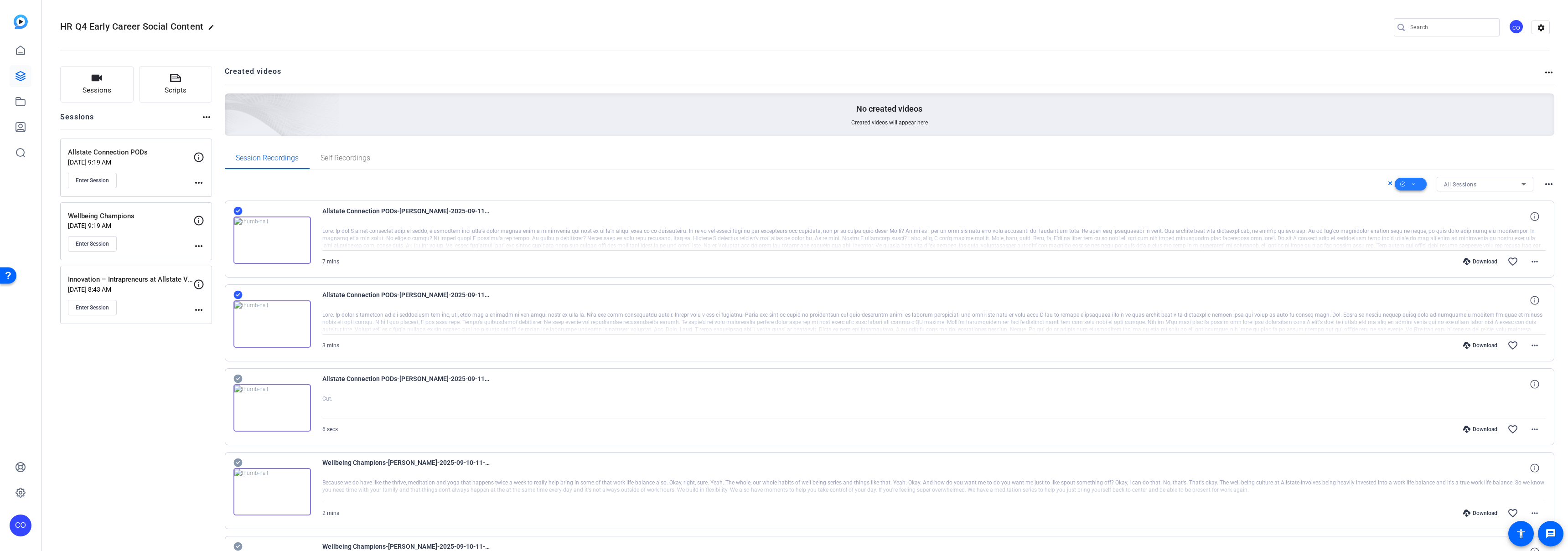
click at [1405, 184] on span at bounding box center [1411, 184] width 32 height 22
click at [1425, 231] on span "Download MP4" at bounding box center [1421, 233] width 49 height 11
